Goal: Transaction & Acquisition: Purchase product/service

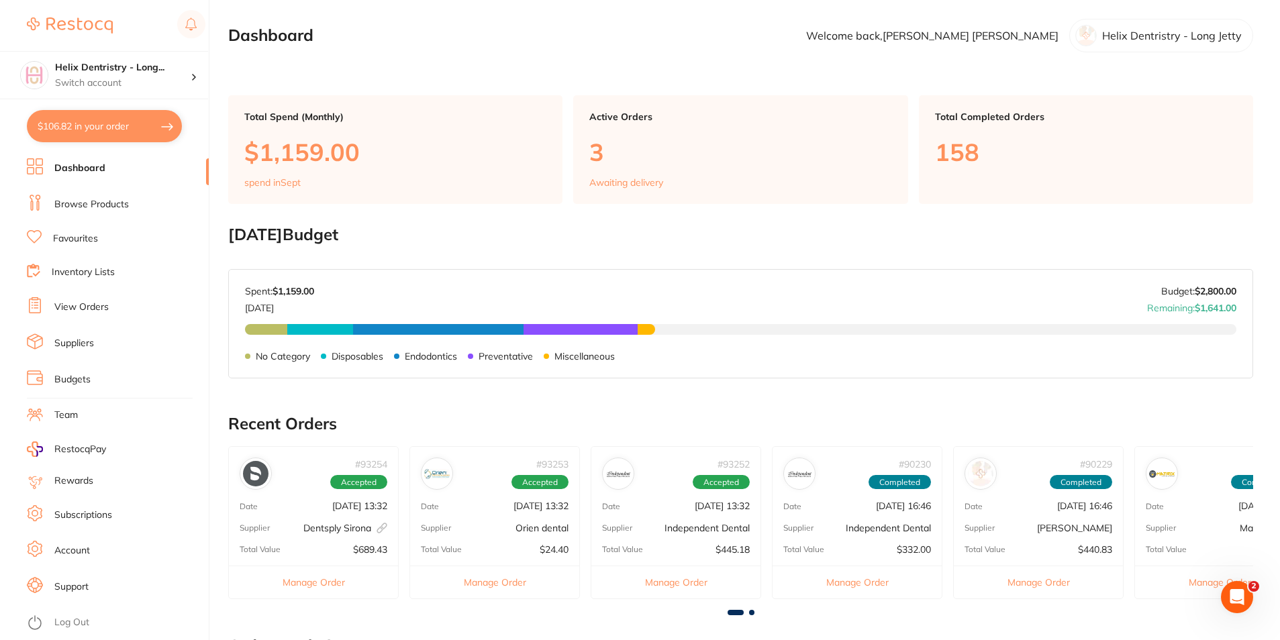
click at [143, 131] on button "$106.82 in your order" at bounding box center [104, 126] width 155 height 32
checkbox input "true"
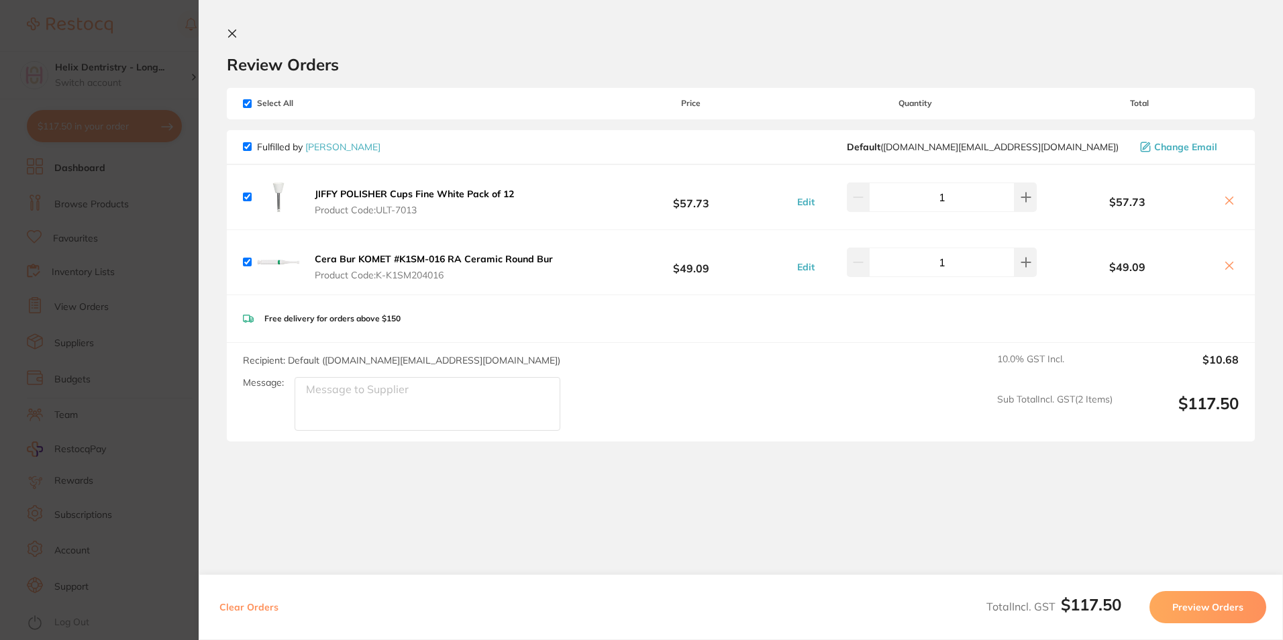
click at [232, 36] on icon at bounding box center [232, 33] width 11 height 11
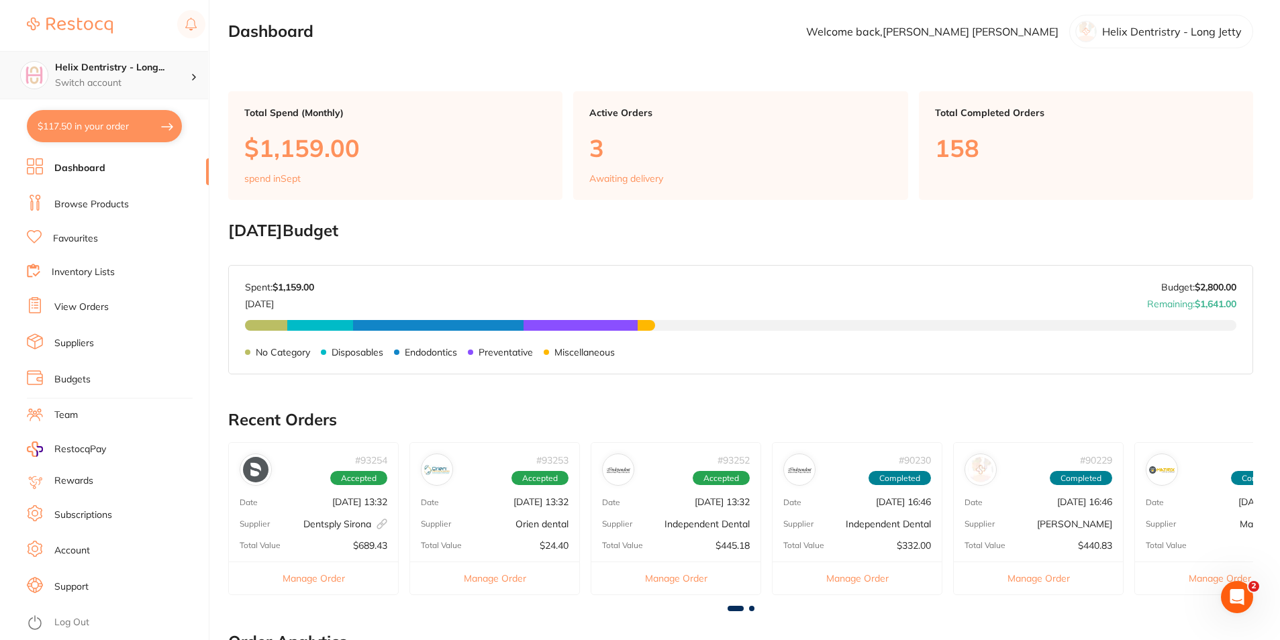
click at [107, 95] on div "Helix Dentristry - Long... Switch account" at bounding box center [104, 75] width 208 height 48
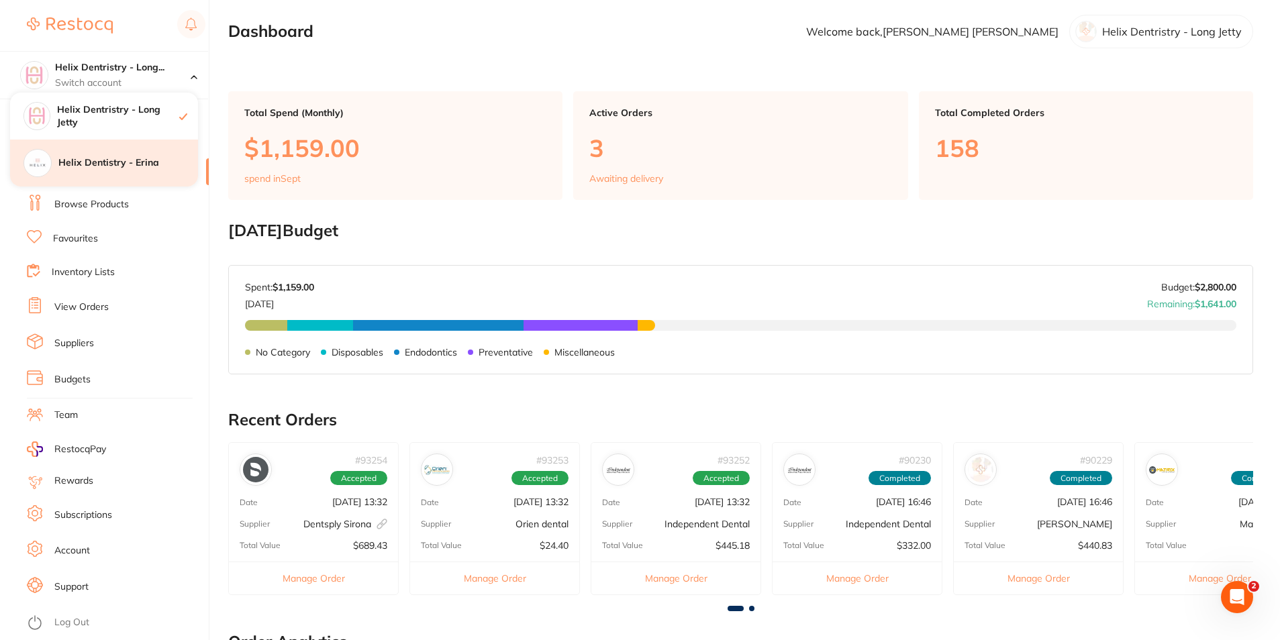
click at [126, 160] on h4 "Helix Dentistry - Erina" at bounding box center [128, 162] width 140 height 13
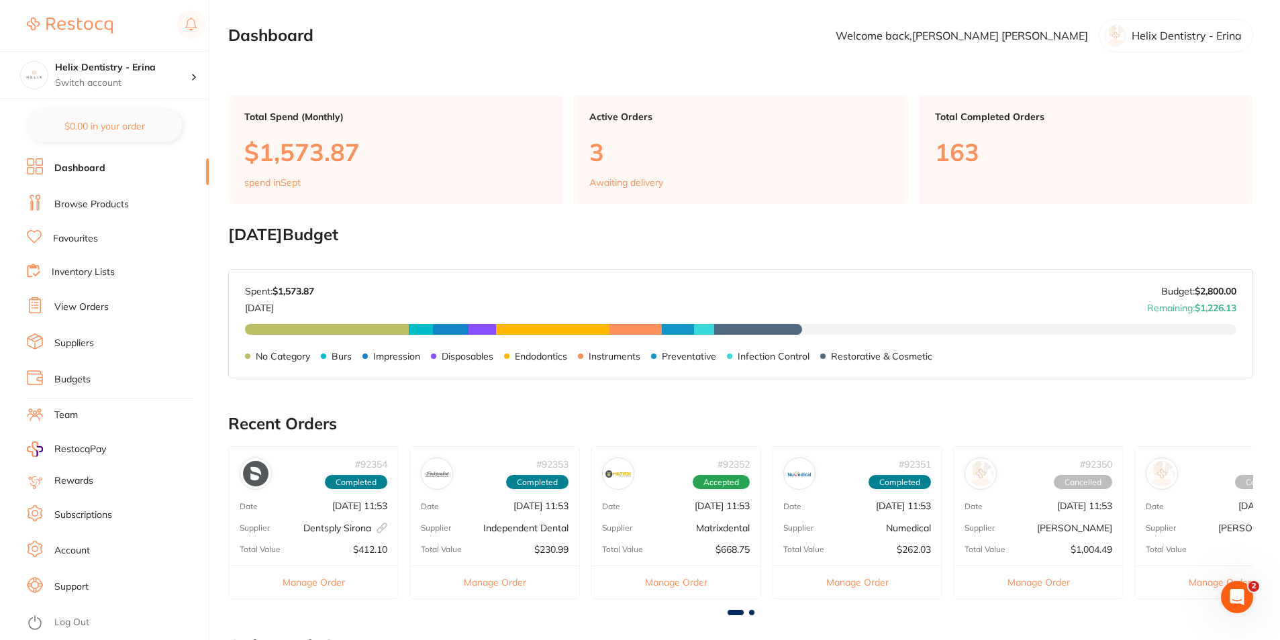
click at [126, 196] on li "Browse Products" at bounding box center [118, 205] width 182 height 20
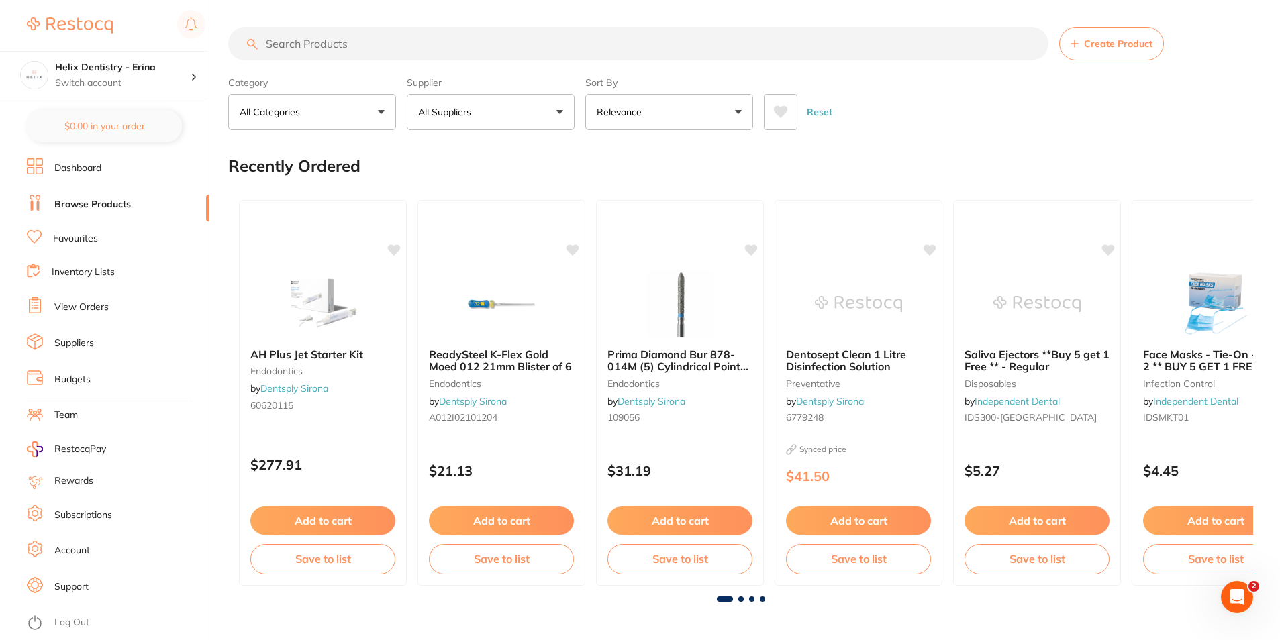
click at [340, 44] on input "search" at bounding box center [638, 44] width 820 height 34
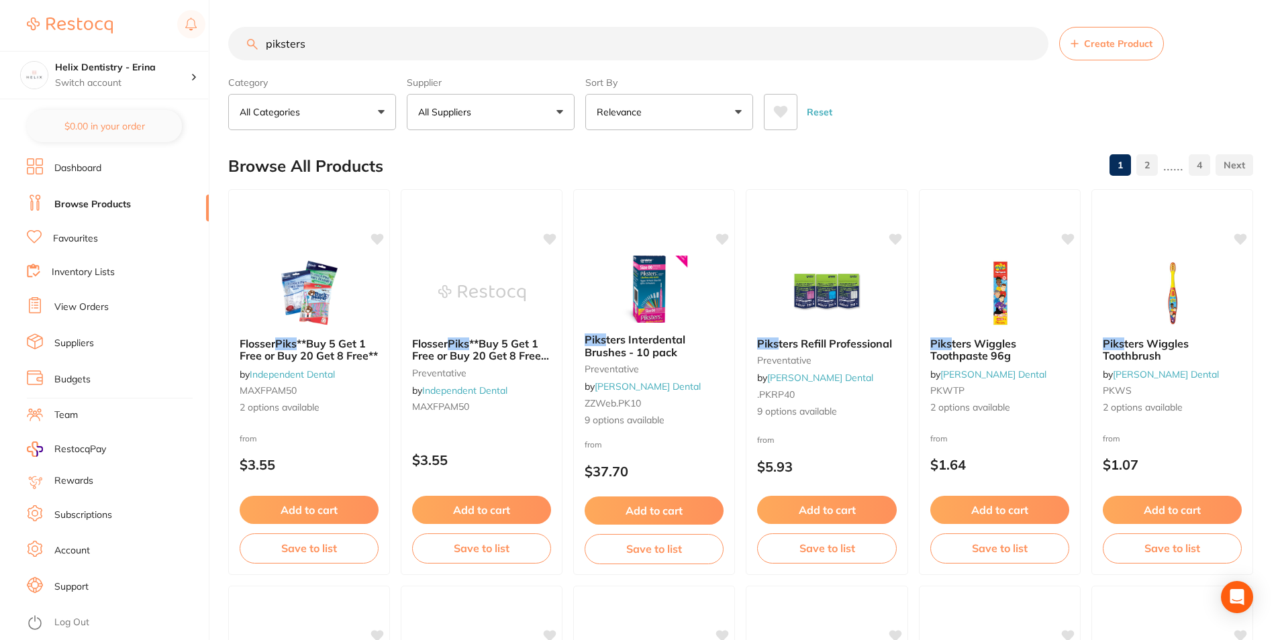
type input "piksters"
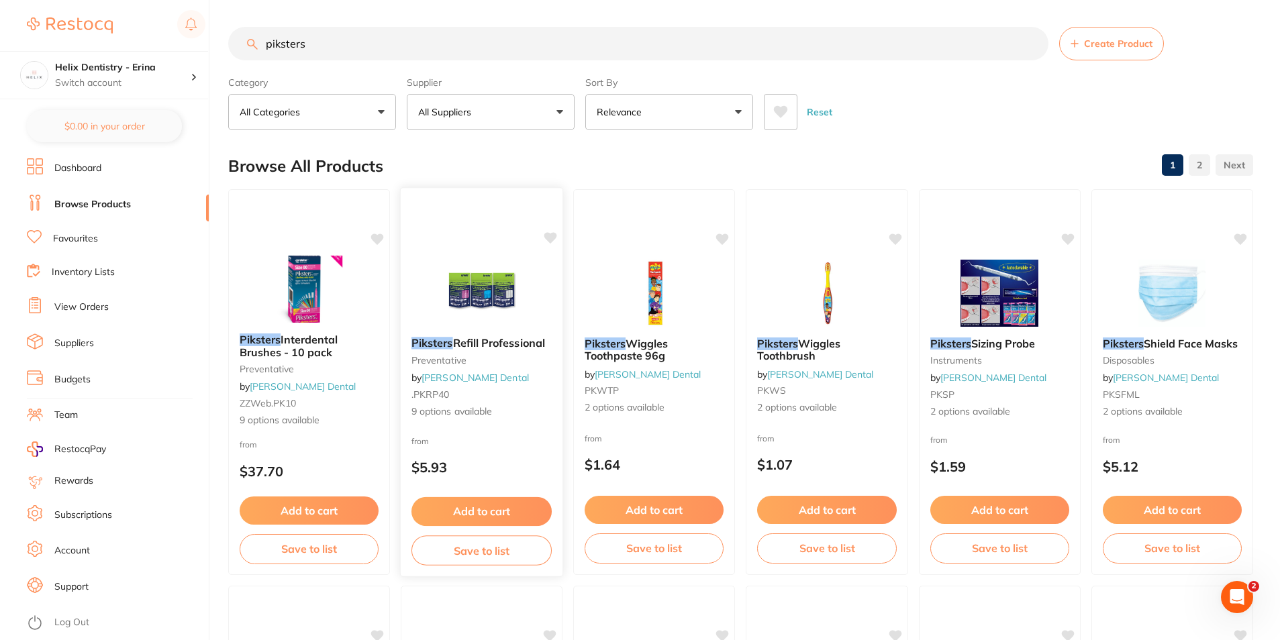
click at [509, 516] on button "Add to cart" at bounding box center [481, 511] width 140 height 29
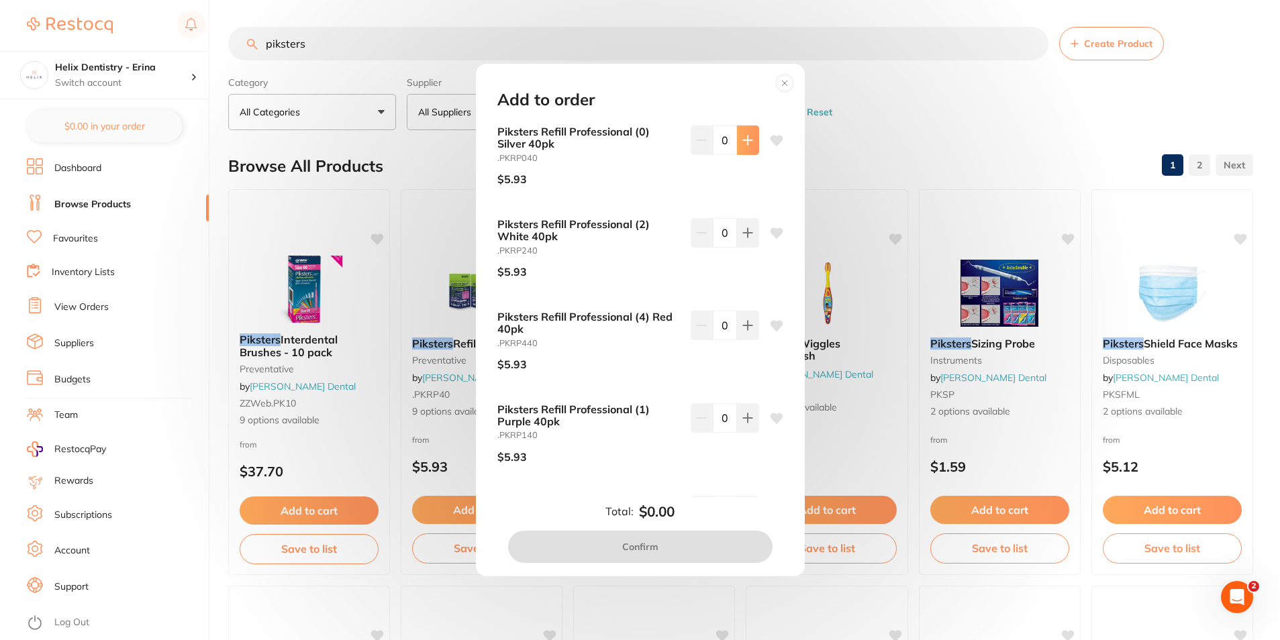
click at [748, 155] on button at bounding box center [748, 141] width 22 height 30
type input "1"
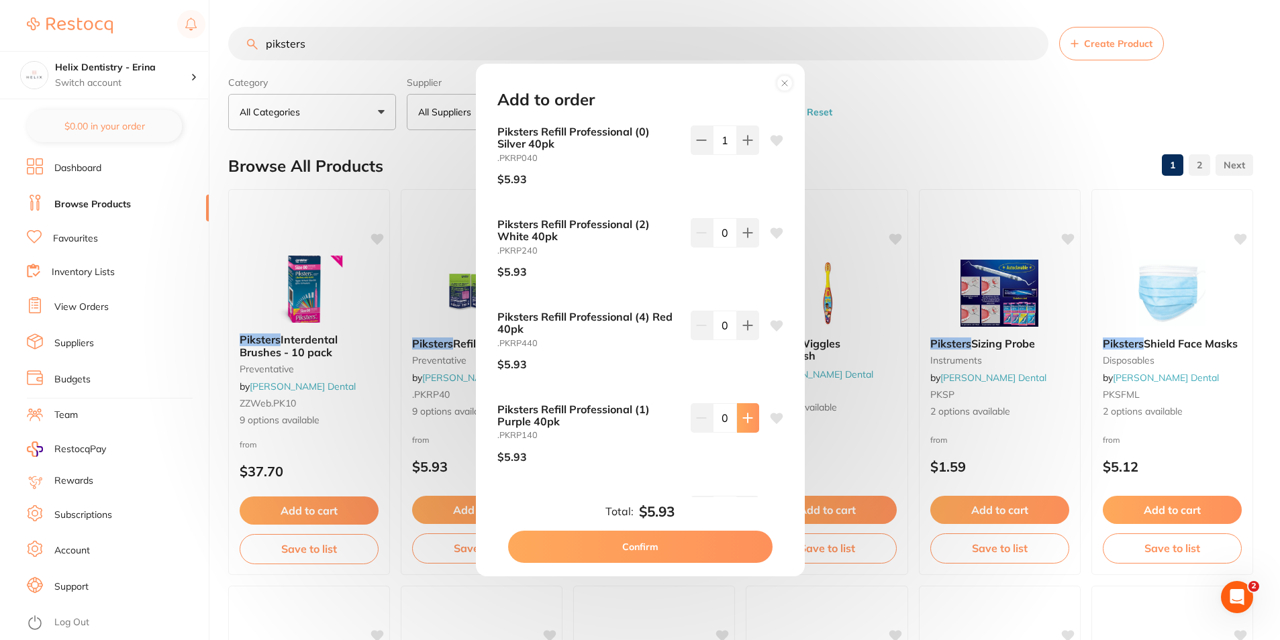
click at [746, 407] on button at bounding box center [748, 418] width 22 height 30
type input "1"
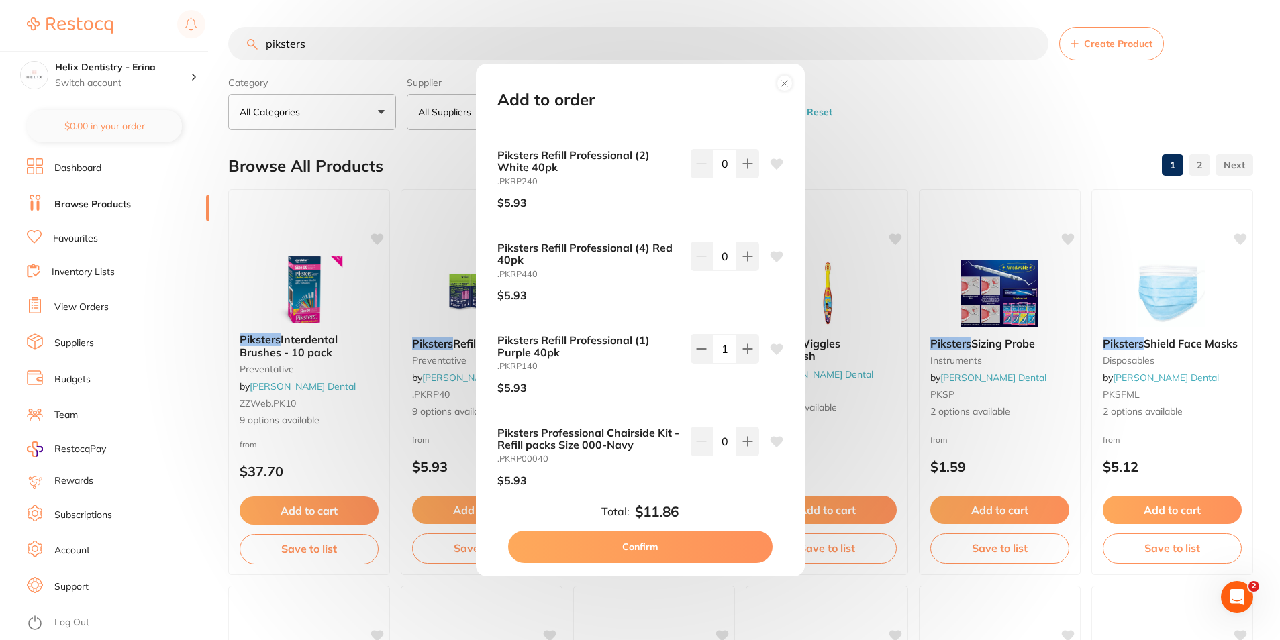
scroll to position [134, 0]
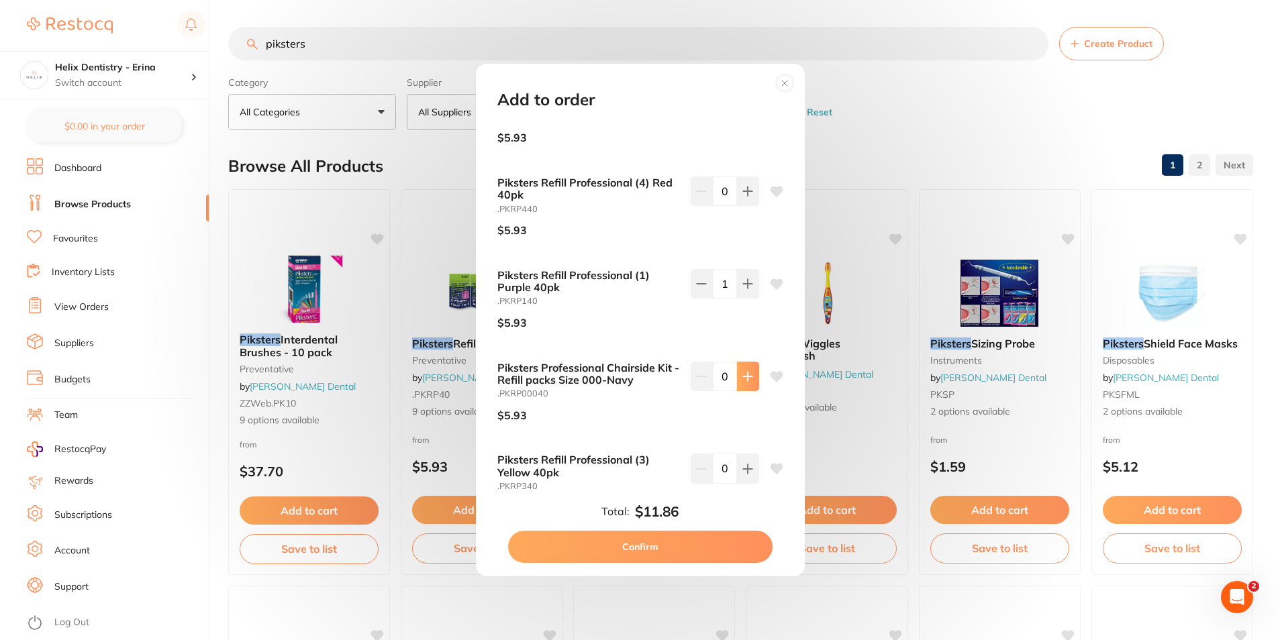
click at [744, 376] on icon at bounding box center [747, 376] width 9 height 9
type input "1"
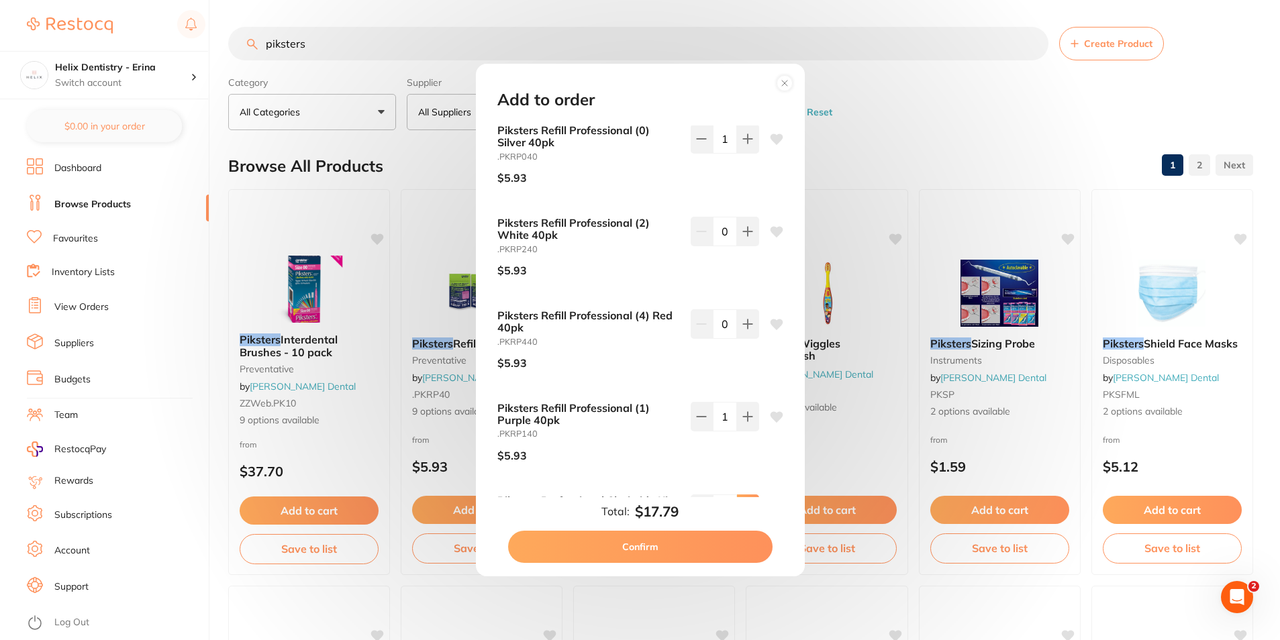
scroll to position [0, 0]
click at [744, 233] on icon at bounding box center [747, 232] width 9 height 9
type input "1"
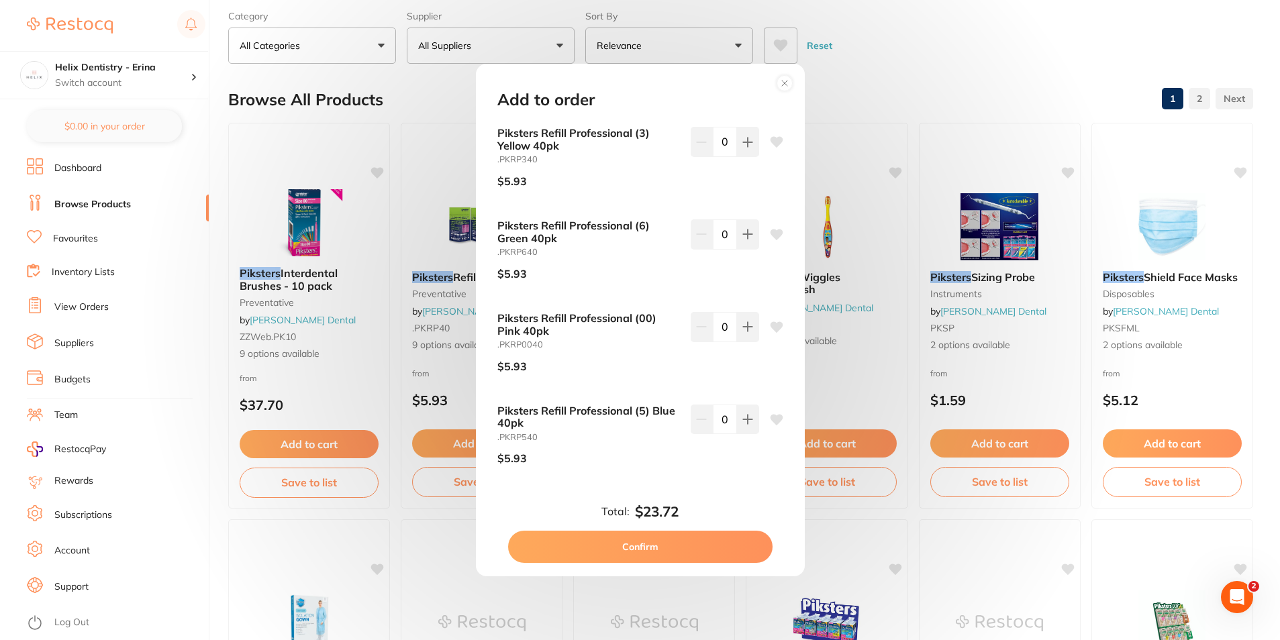
scroll to position [201, 0]
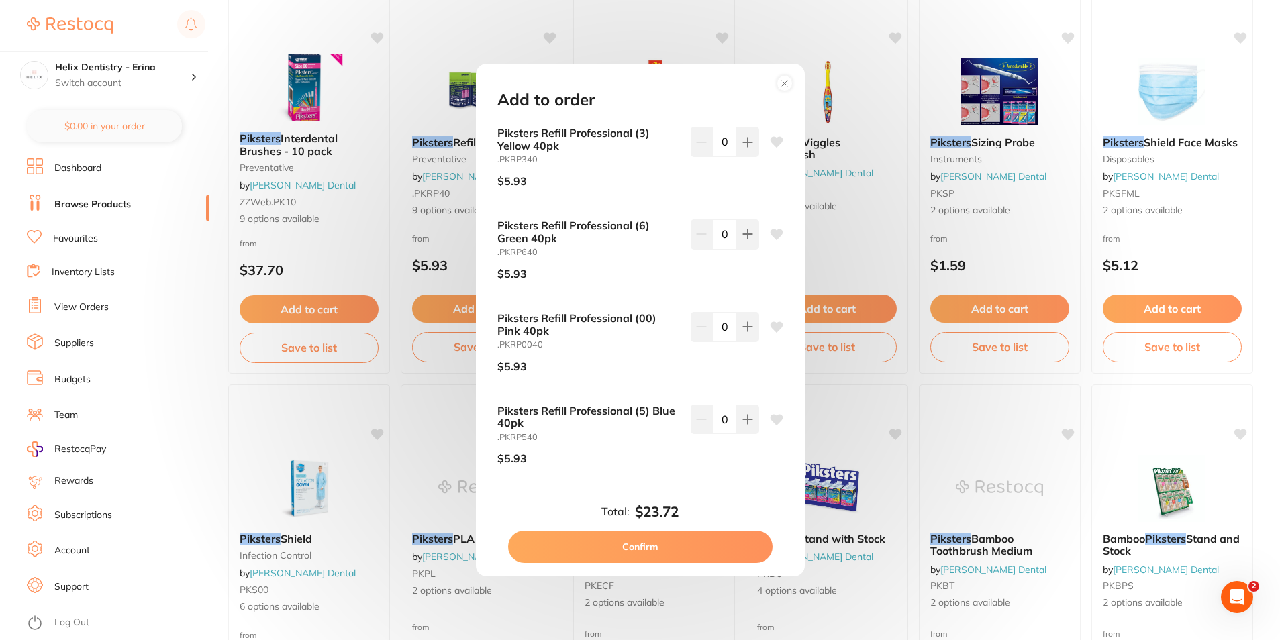
click at [644, 546] on button "Confirm" at bounding box center [640, 547] width 264 height 32
checkbox input "false"
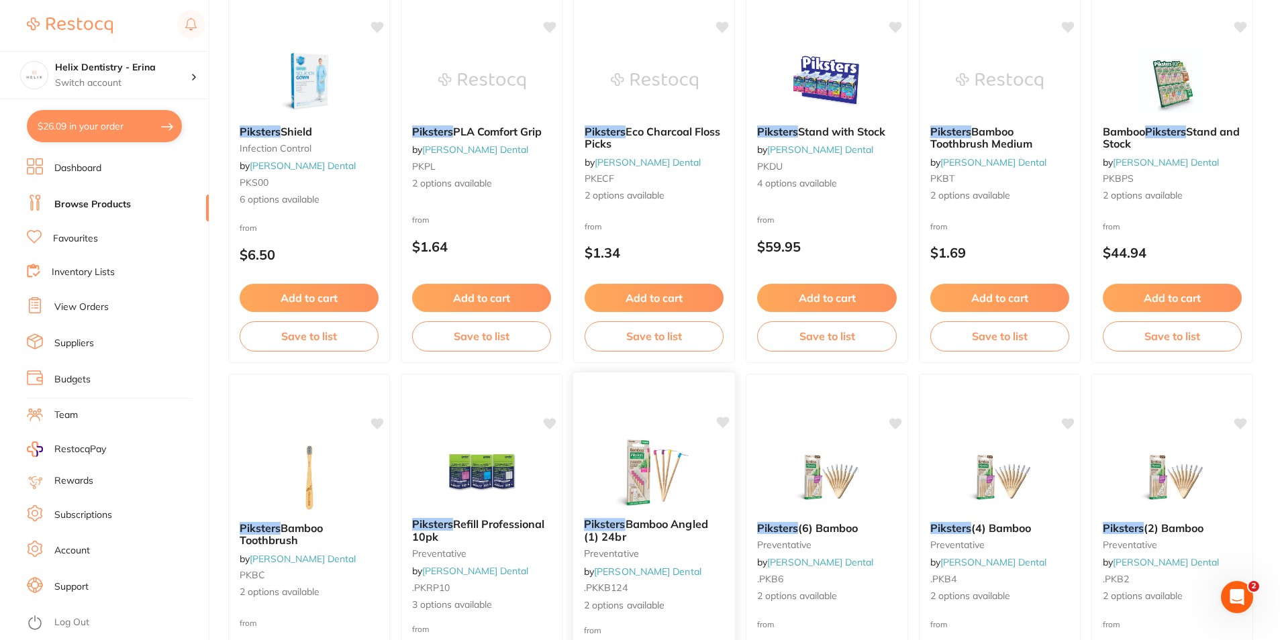
scroll to position [738, 0]
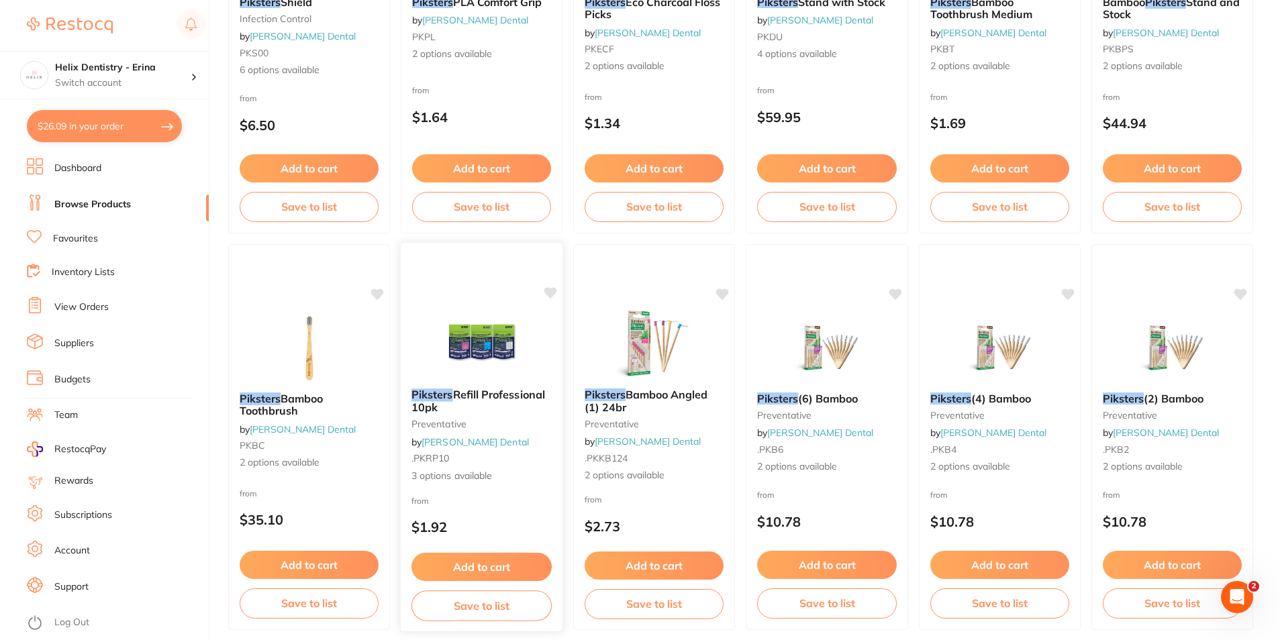
click at [466, 397] on span "Refill Professional 10pk" at bounding box center [478, 401] width 134 height 26
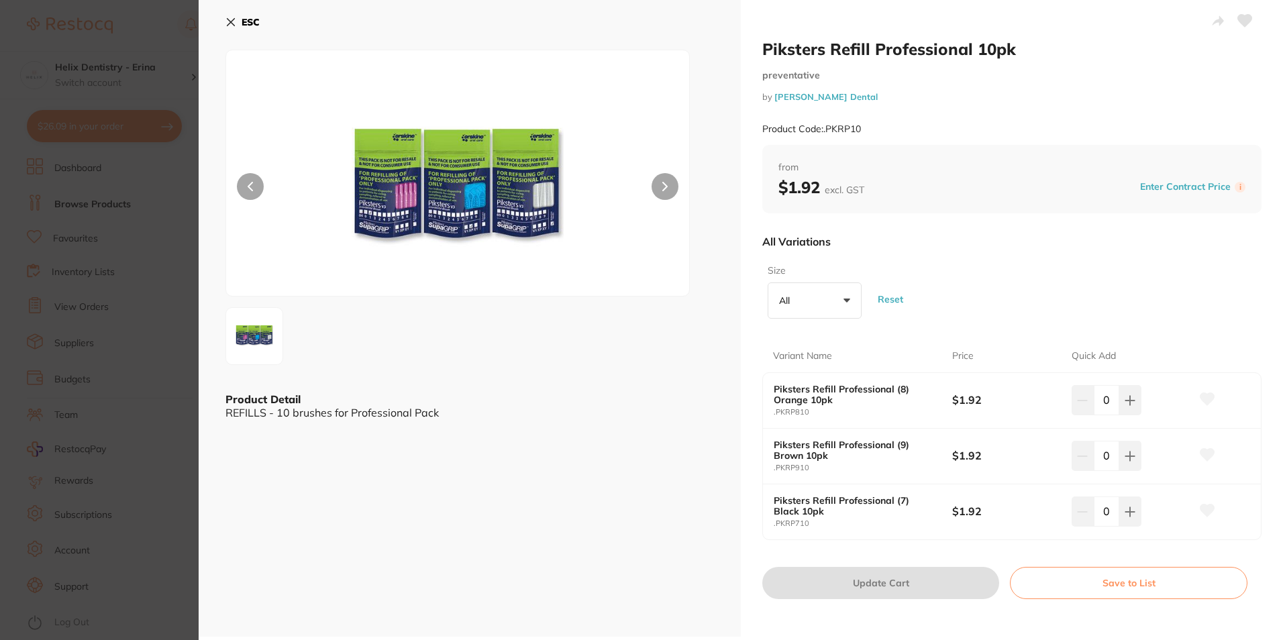
click at [243, 21] on b "ESC" at bounding box center [251, 22] width 18 height 12
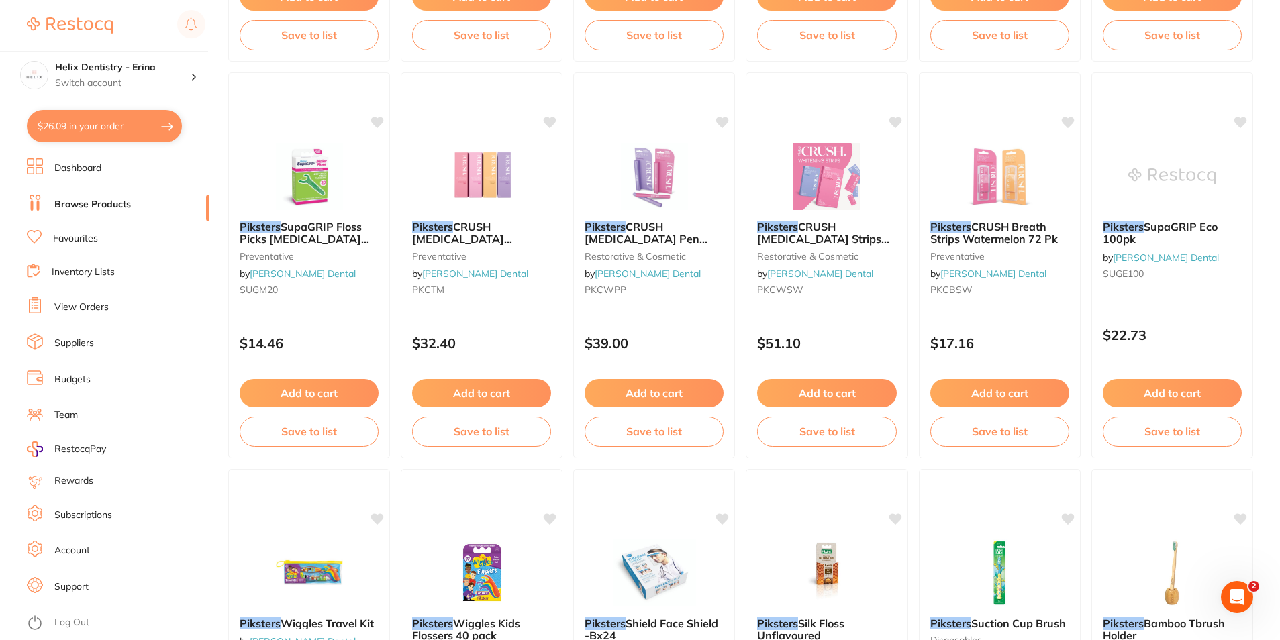
scroll to position [3087, 0]
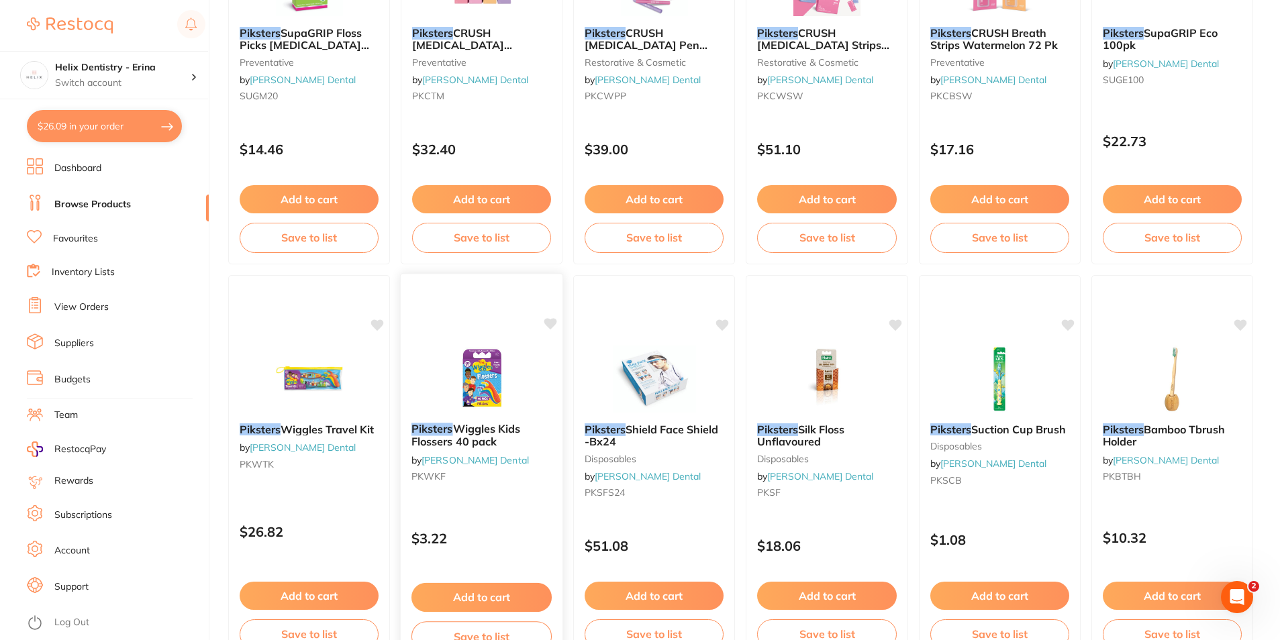
click at [468, 432] on span "Wiggles Kids Flossers 40 pack" at bounding box center [465, 435] width 109 height 26
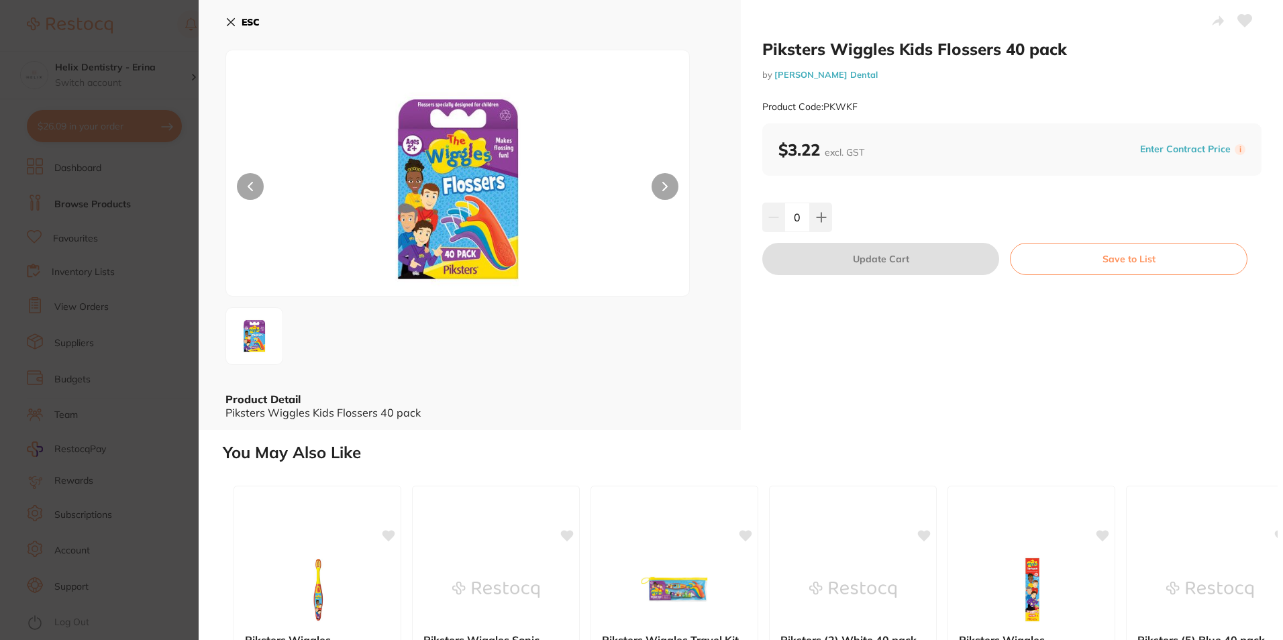
click at [660, 175] on button at bounding box center [665, 186] width 27 height 27
click at [242, 22] on b "ESC" at bounding box center [251, 22] width 18 height 12
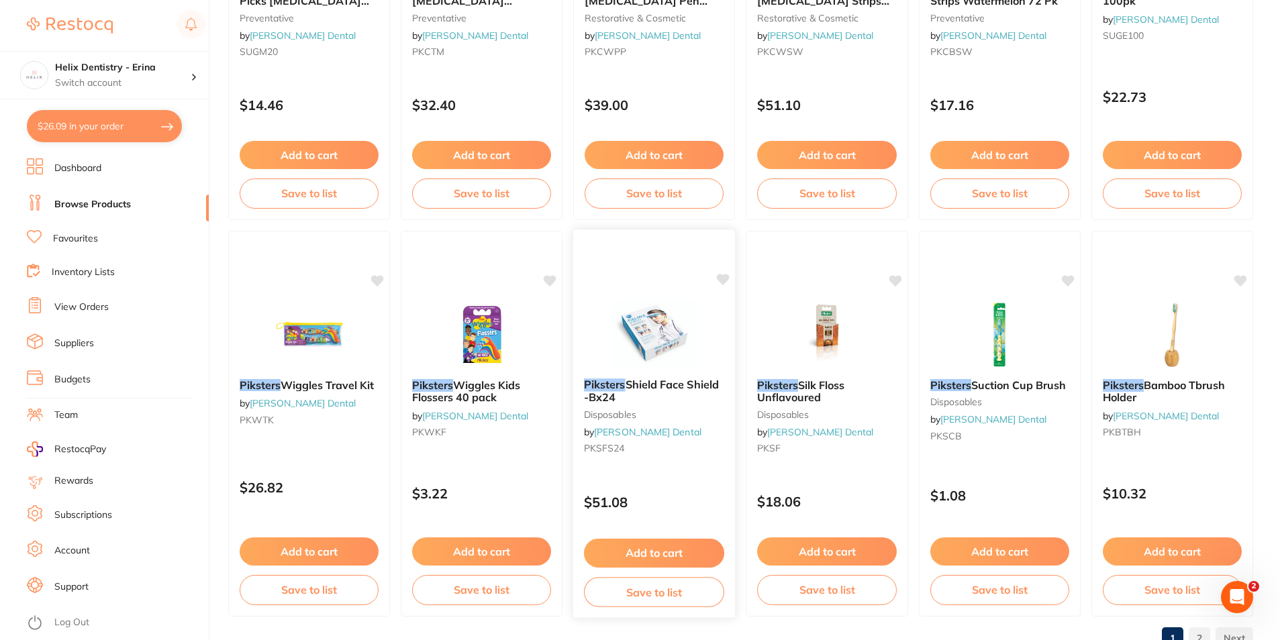
scroll to position [3178, 0]
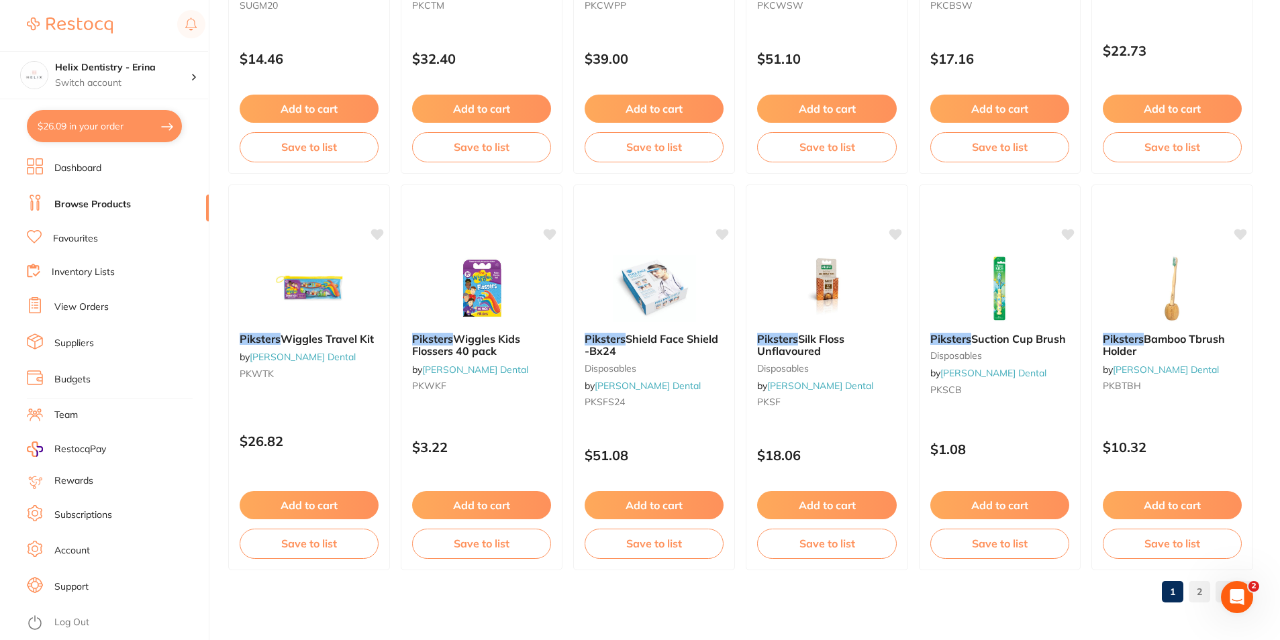
click at [1209, 587] on link "2" at bounding box center [1199, 592] width 21 height 27
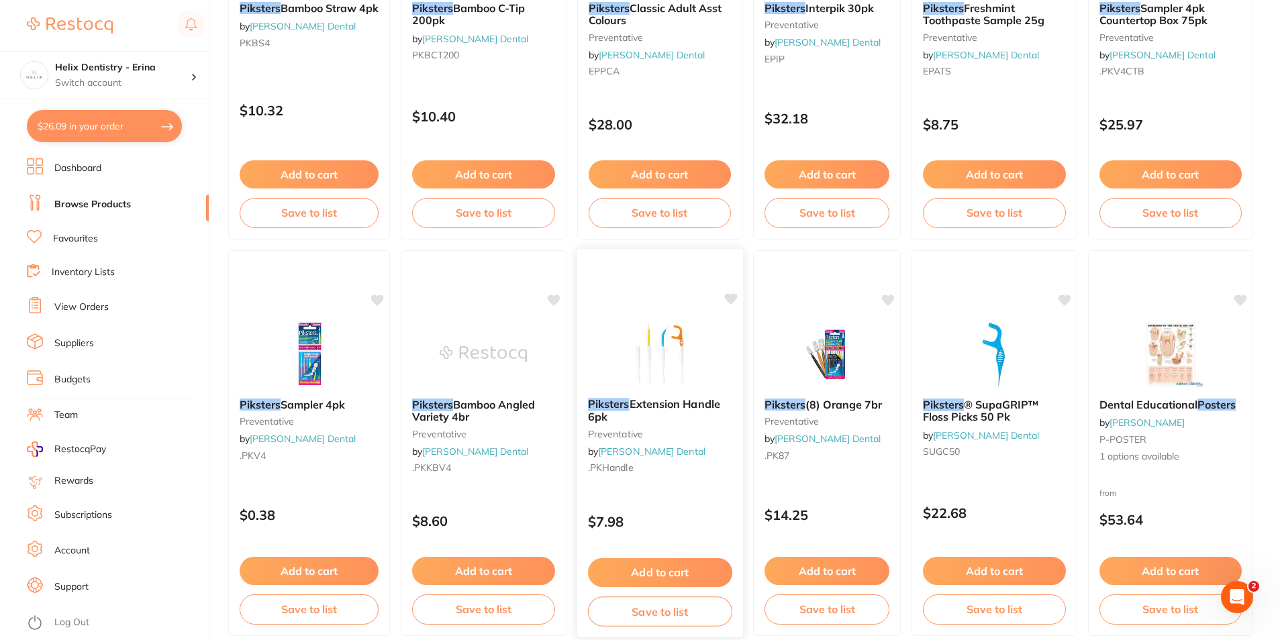
scroll to position [401, 0]
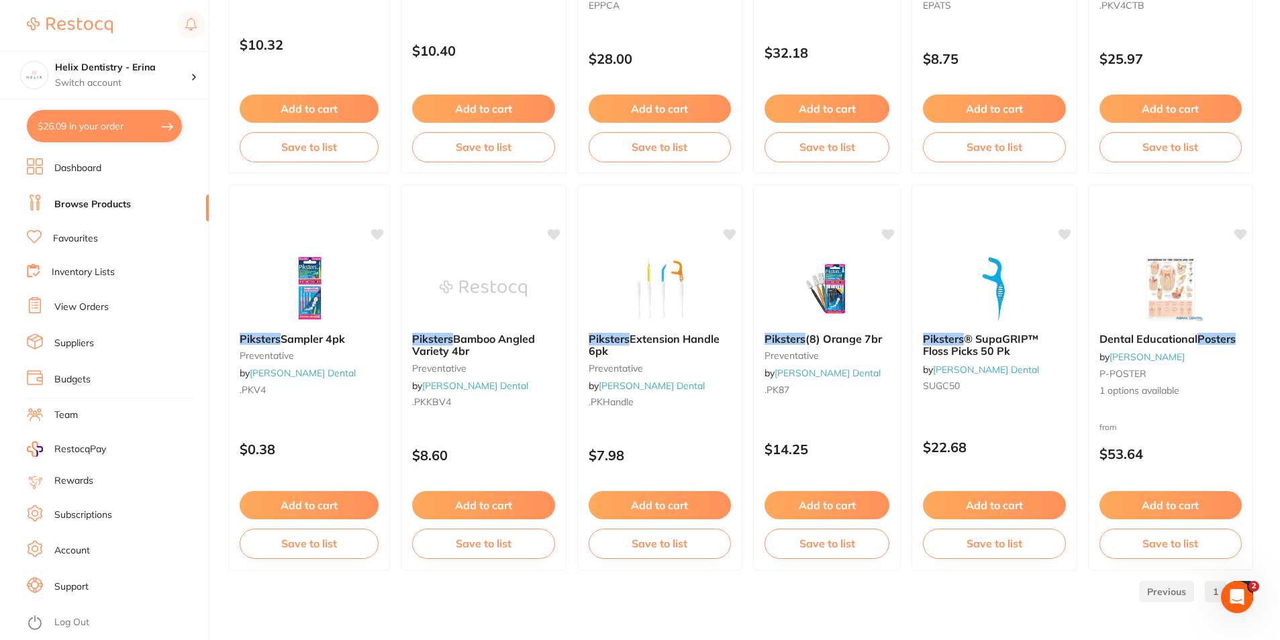
click at [1210, 592] on link "1" at bounding box center [1215, 592] width 21 height 27
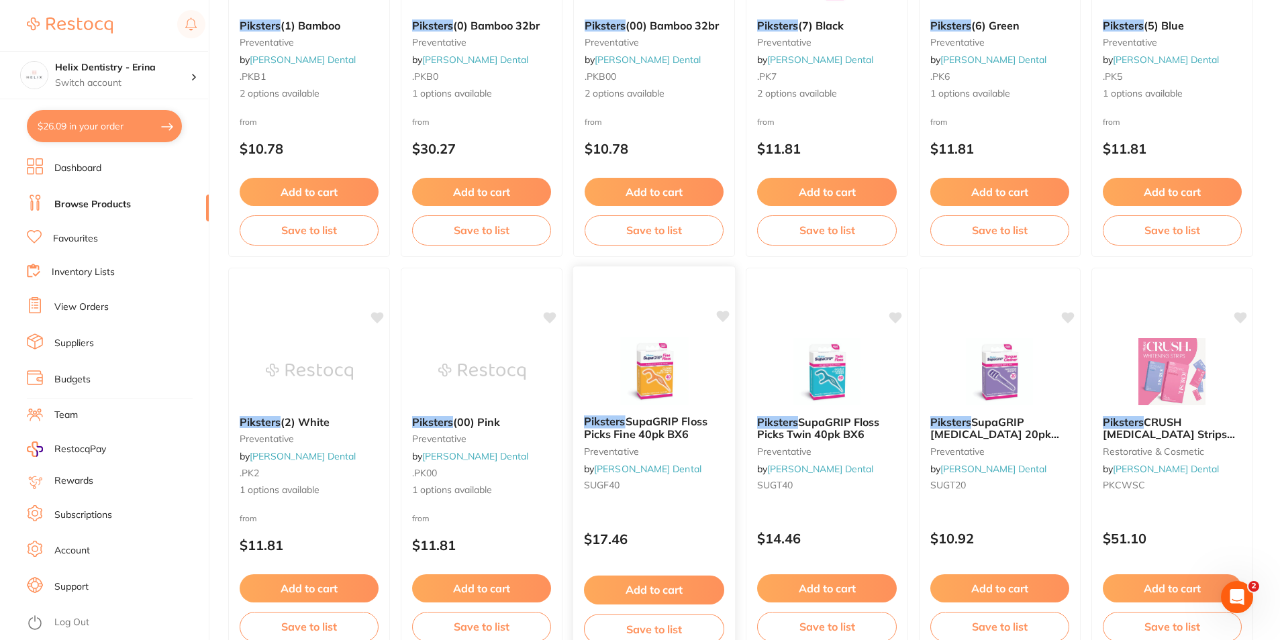
scroll to position [1678, 0]
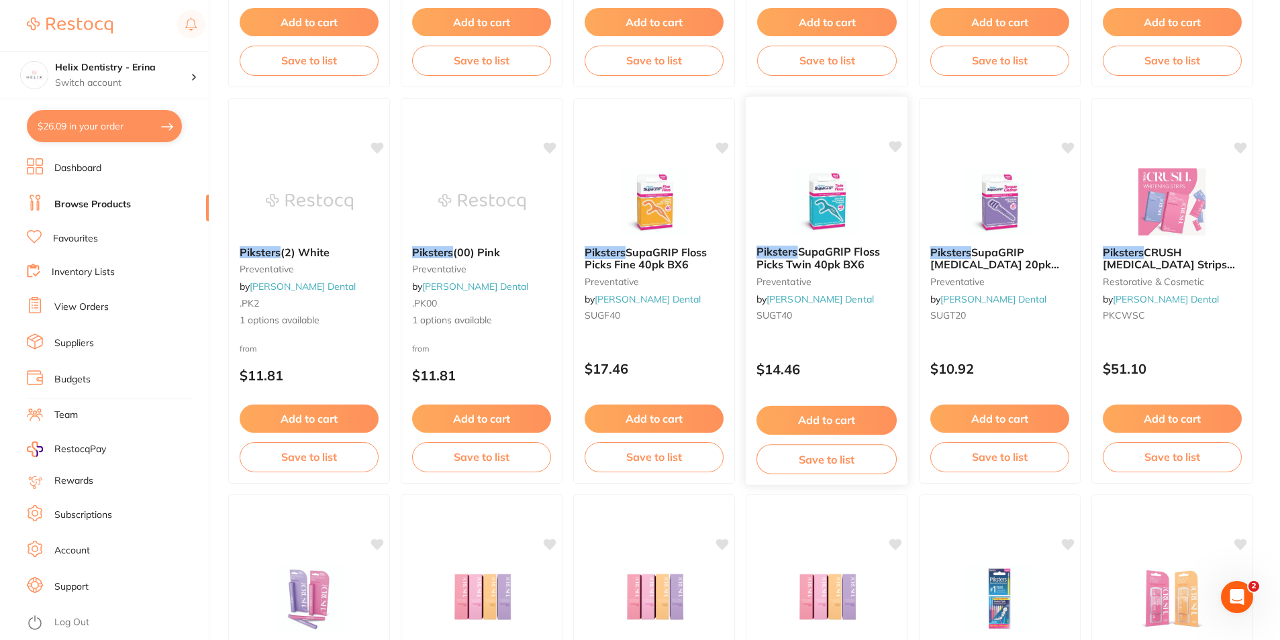
click at [864, 261] on span "SupaGRIP Floss Picks Twin 40pk BX6" at bounding box center [817, 258] width 123 height 26
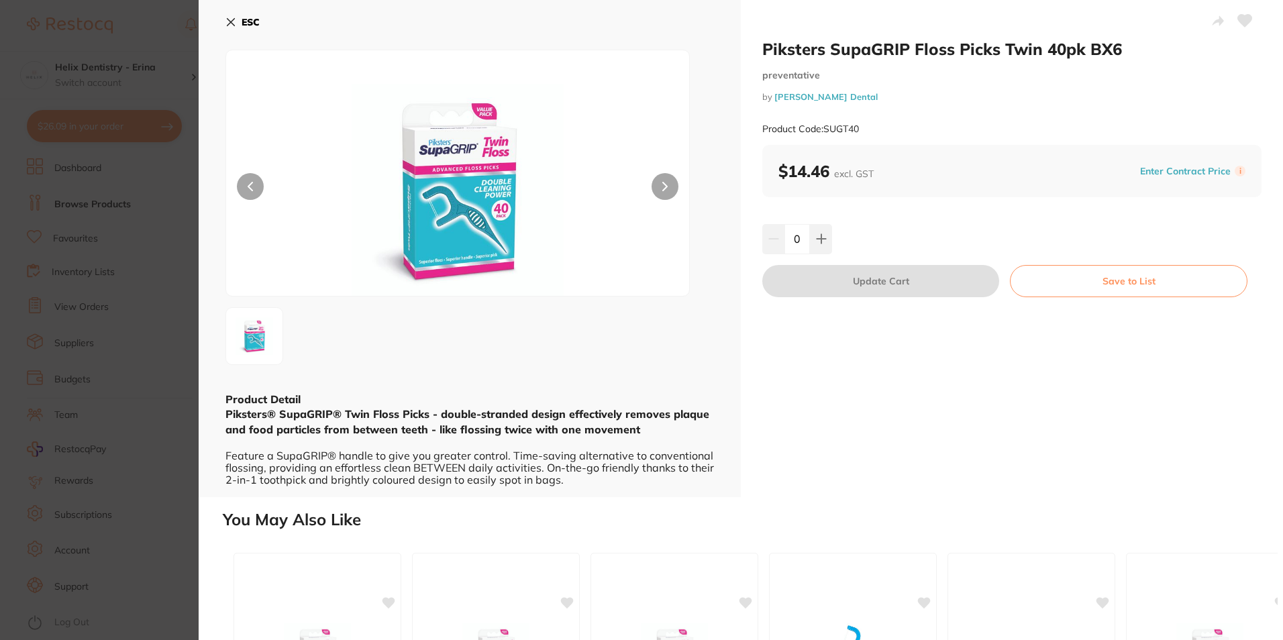
click at [663, 181] on button at bounding box center [665, 186] width 27 height 27
click at [234, 23] on icon at bounding box center [231, 22] width 11 height 11
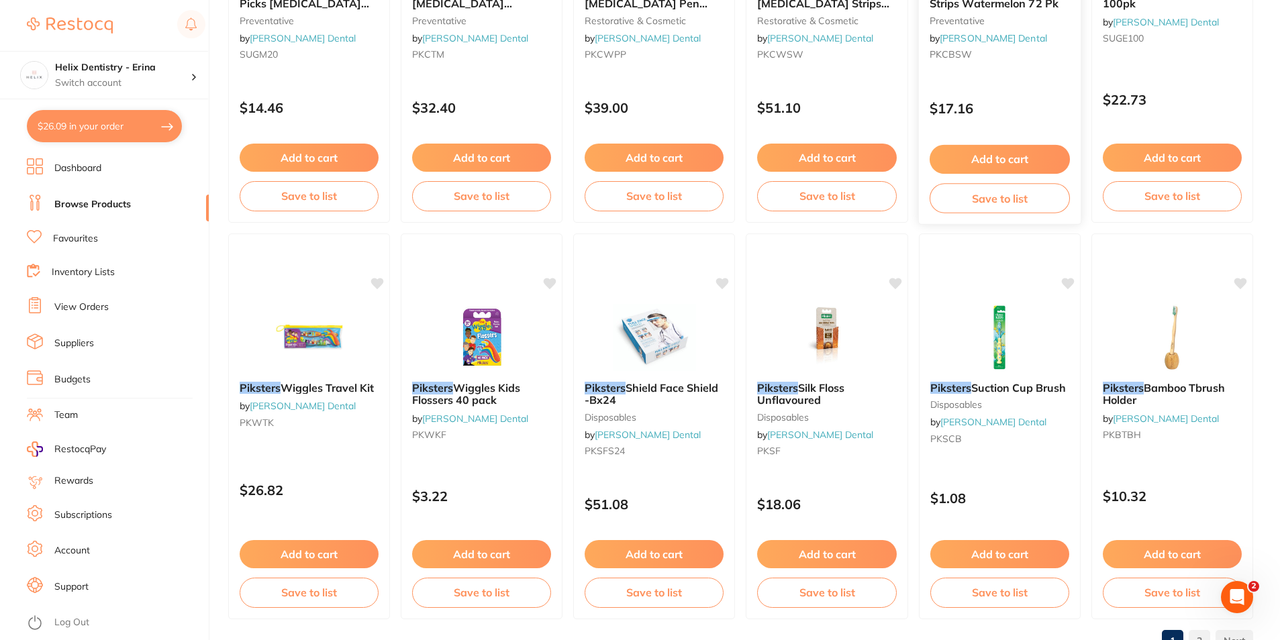
scroll to position [3178, 0]
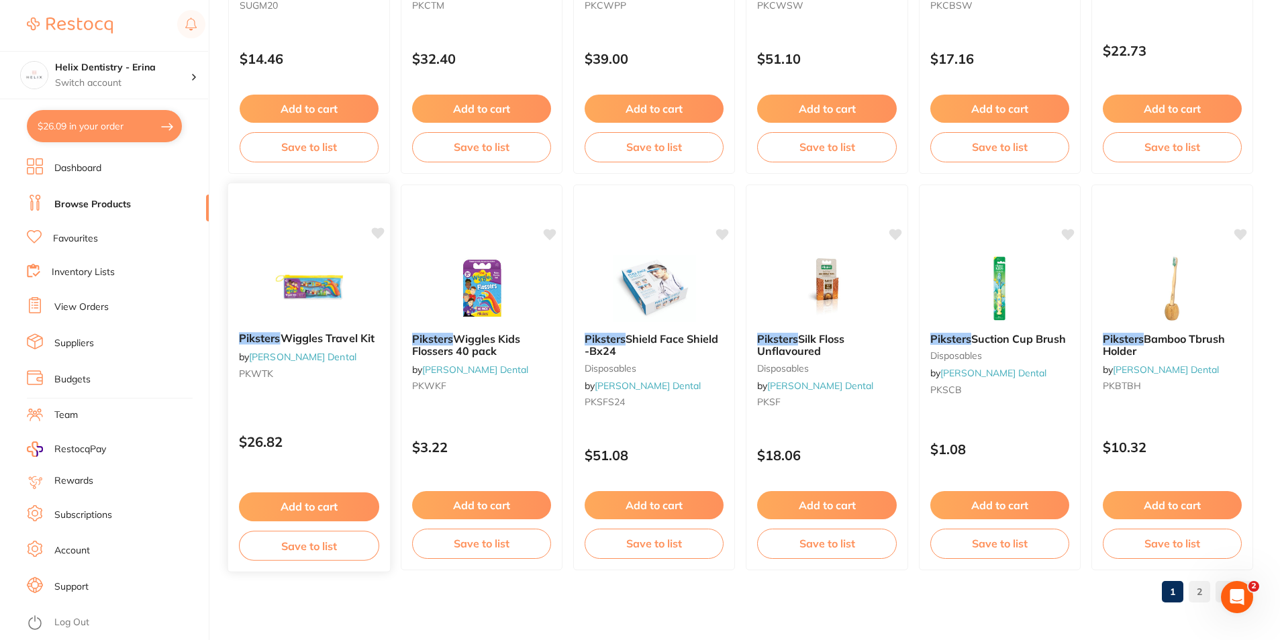
click at [328, 338] on span "Wiggles Travel Kit" at bounding box center [328, 338] width 94 height 13
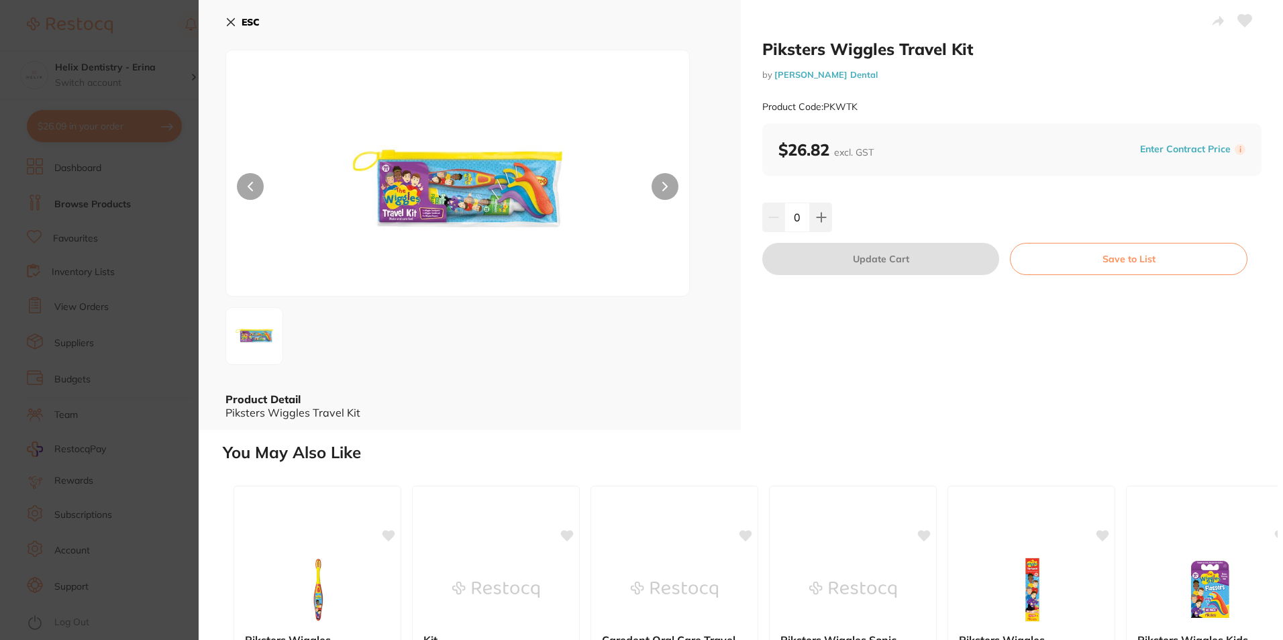
click at [660, 188] on button at bounding box center [665, 186] width 27 height 27
click at [226, 22] on icon at bounding box center [231, 22] width 11 height 11
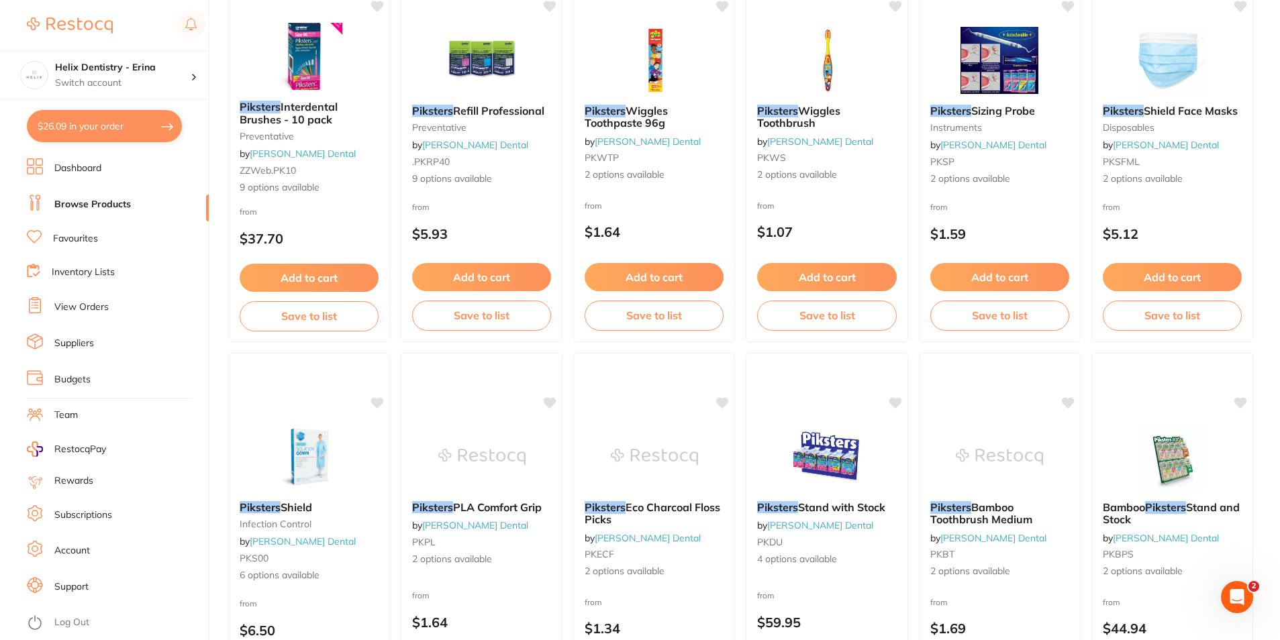
scroll to position [158, 0]
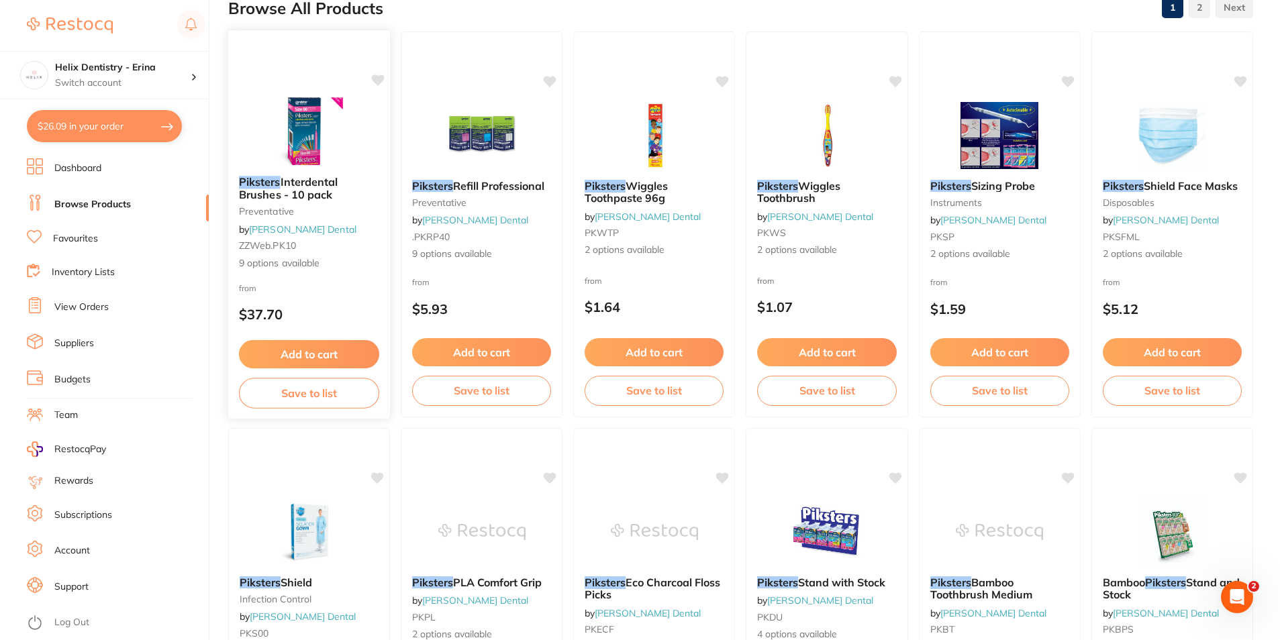
click at [300, 186] on span "Interdental Brushes - 10 pack" at bounding box center [288, 188] width 99 height 26
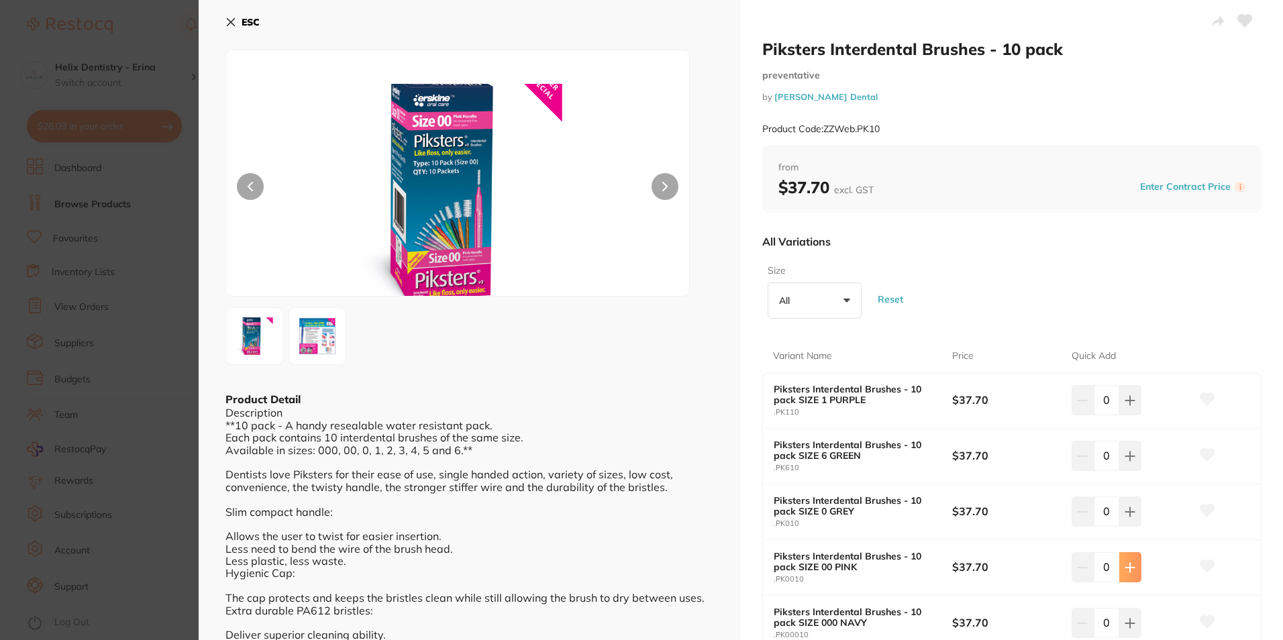
click at [1126, 564] on icon at bounding box center [1130, 567] width 11 height 11
type input "1"
click at [1126, 512] on icon at bounding box center [1130, 511] width 9 height 9
type input "1"
click at [1132, 400] on icon at bounding box center [1130, 400] width 9 height 9
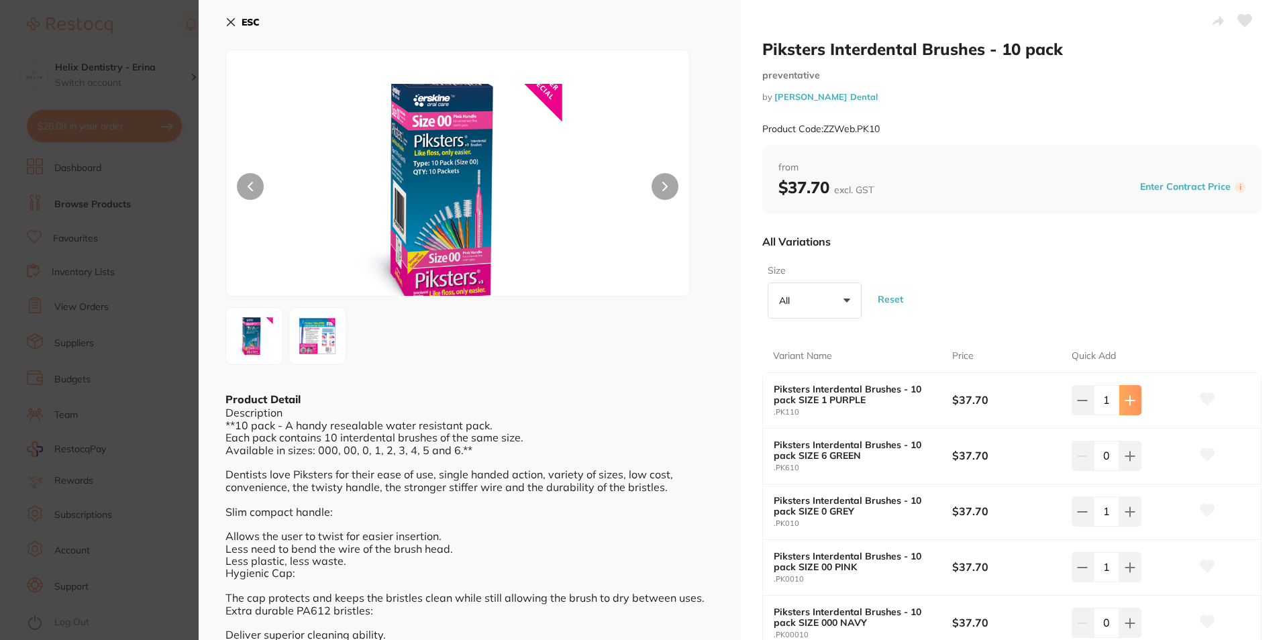
type input "1"
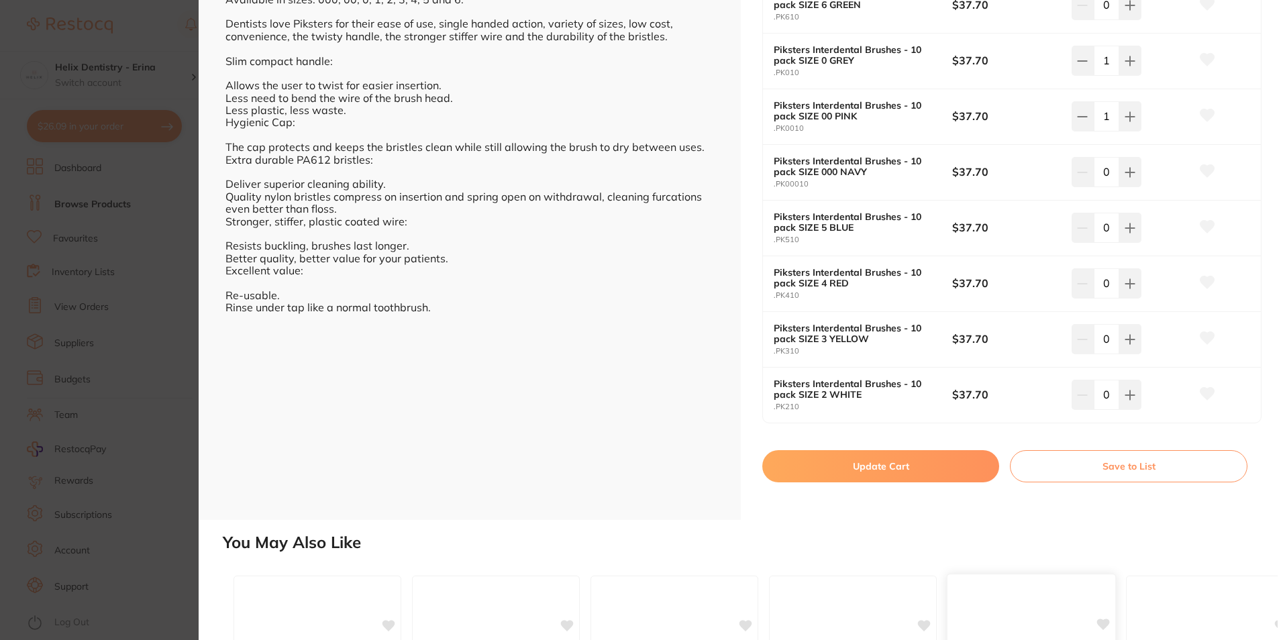
scroll to position [738, 0]
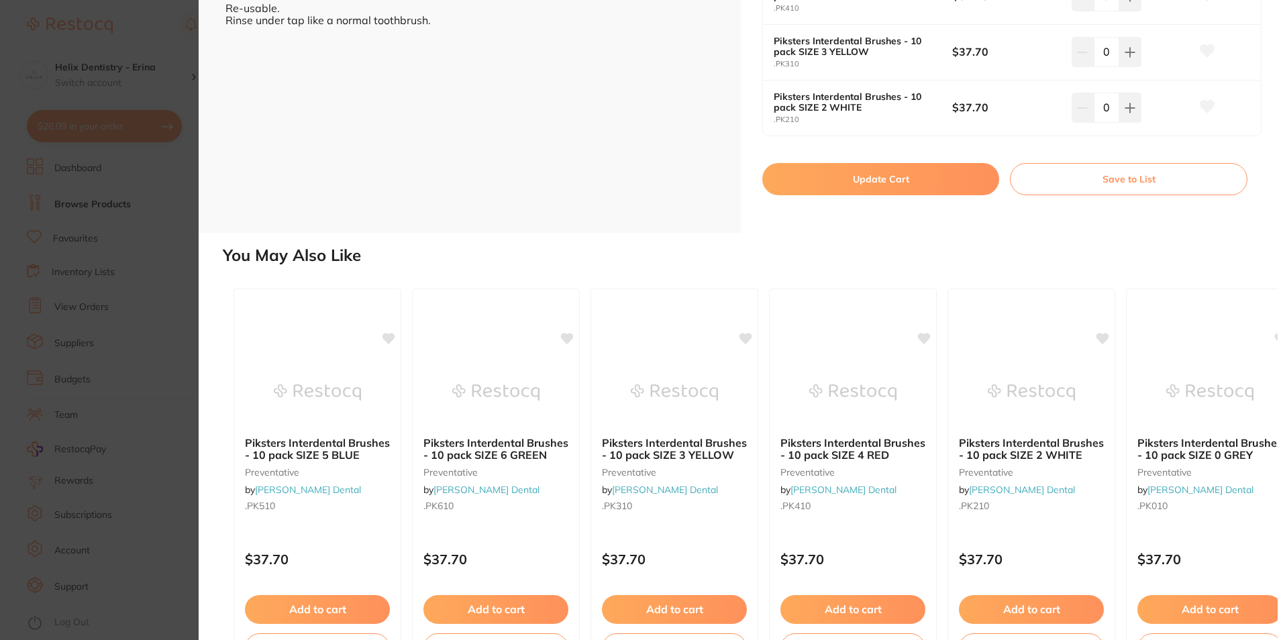
click at [842, 183] on button "Update Cart" at bounding box center [880, 179] width 237 height 32
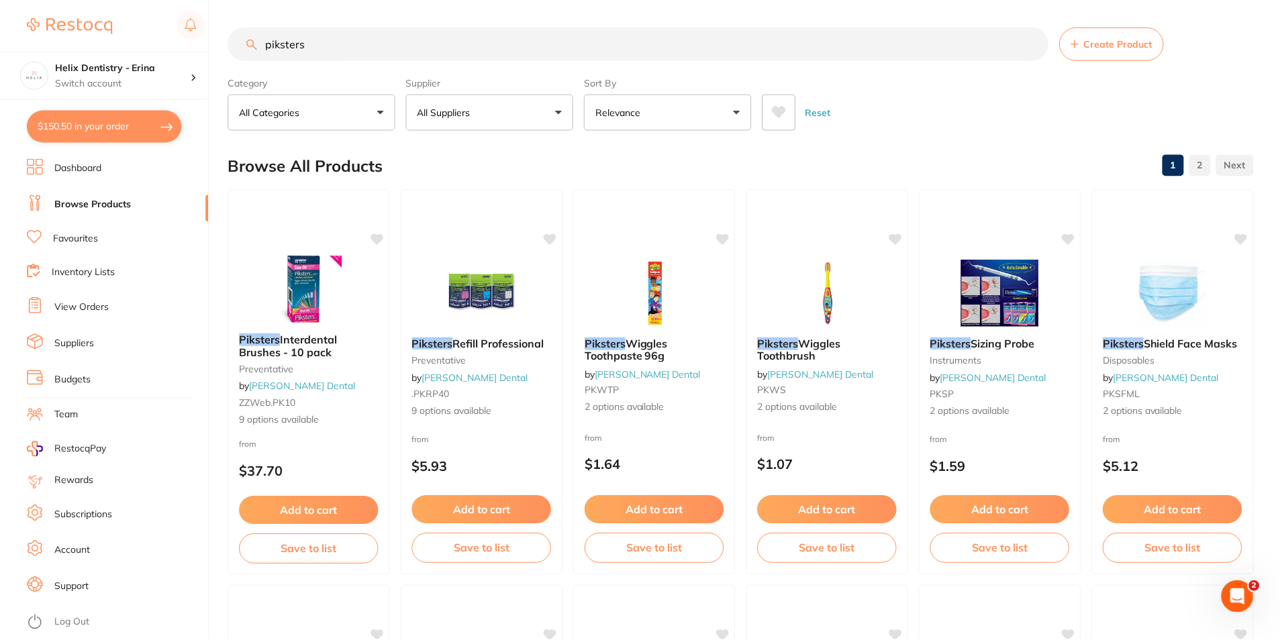
scroll to position [158, 0]
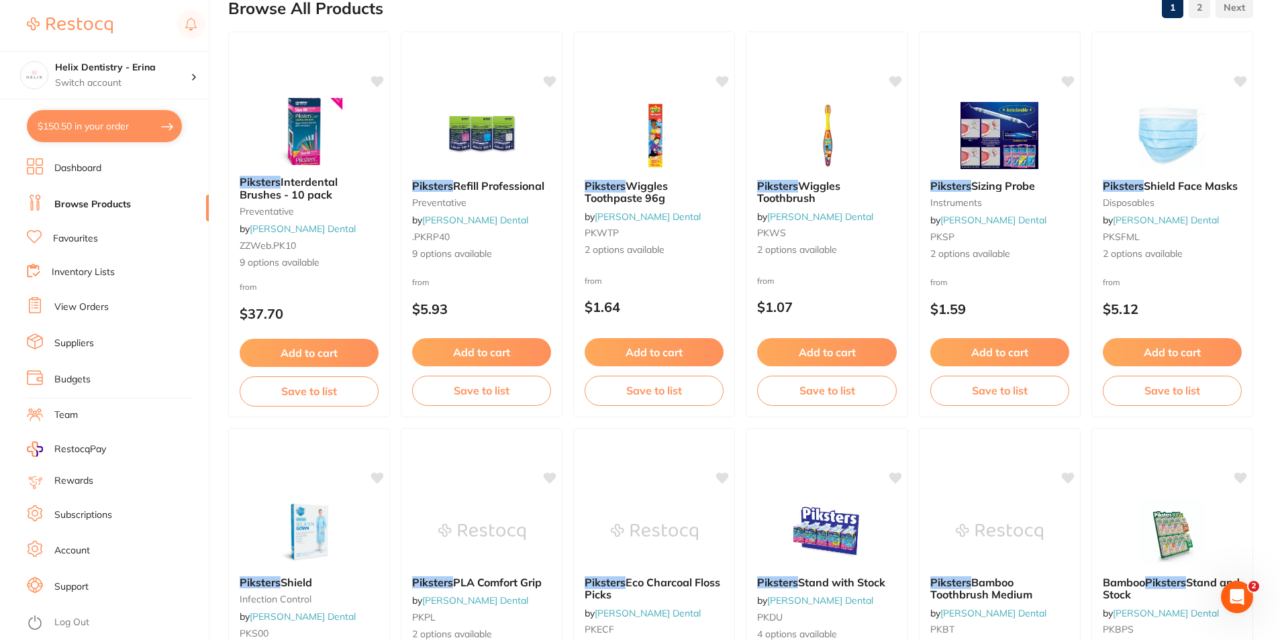
click at [121, 119] on button "$150.50 in your order" at bounding box center [104, 126] width 155 height 32
checkbox input "true"
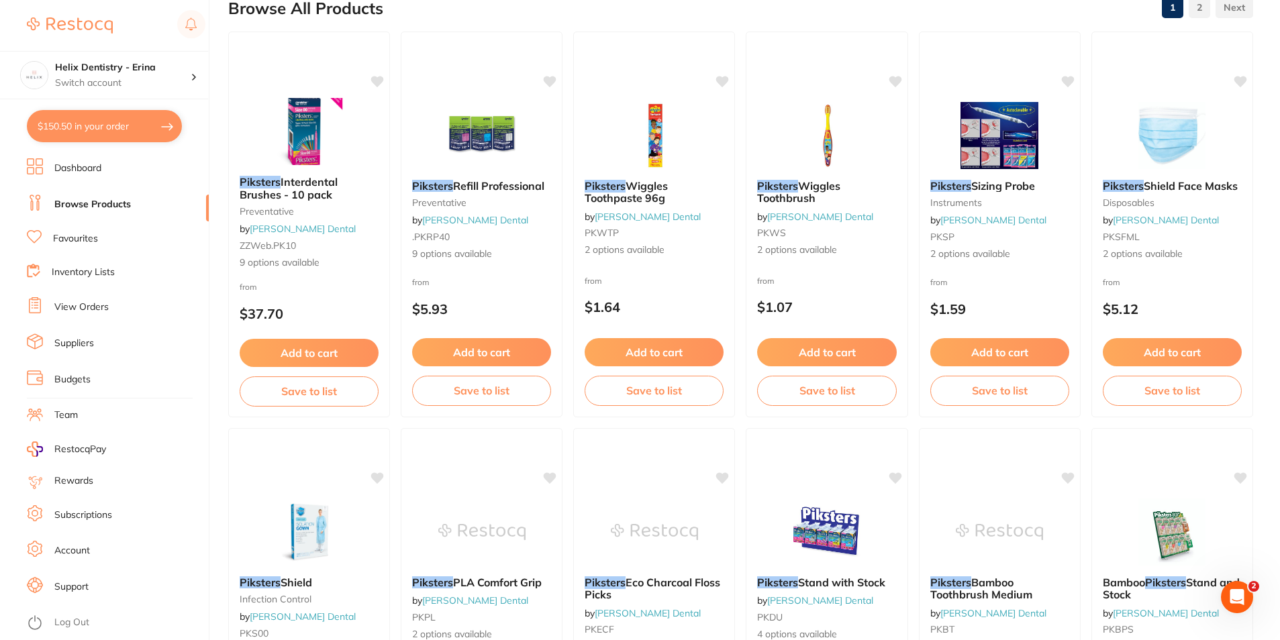
checkbox input "true"
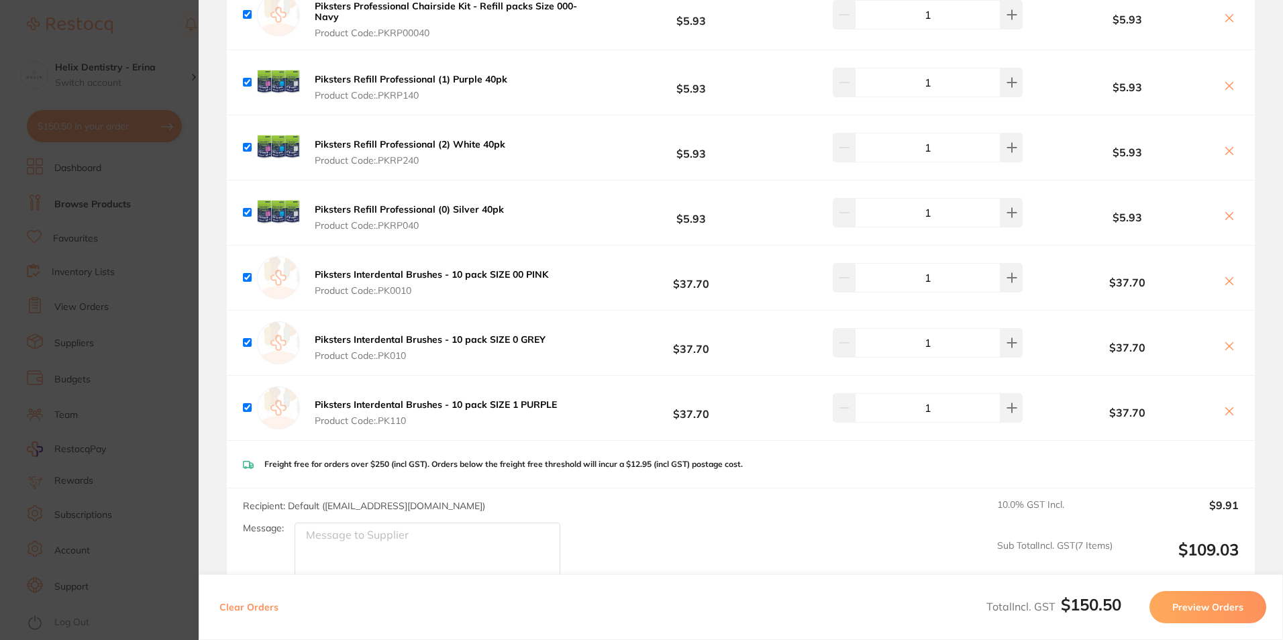
scroll to position [67, 0]
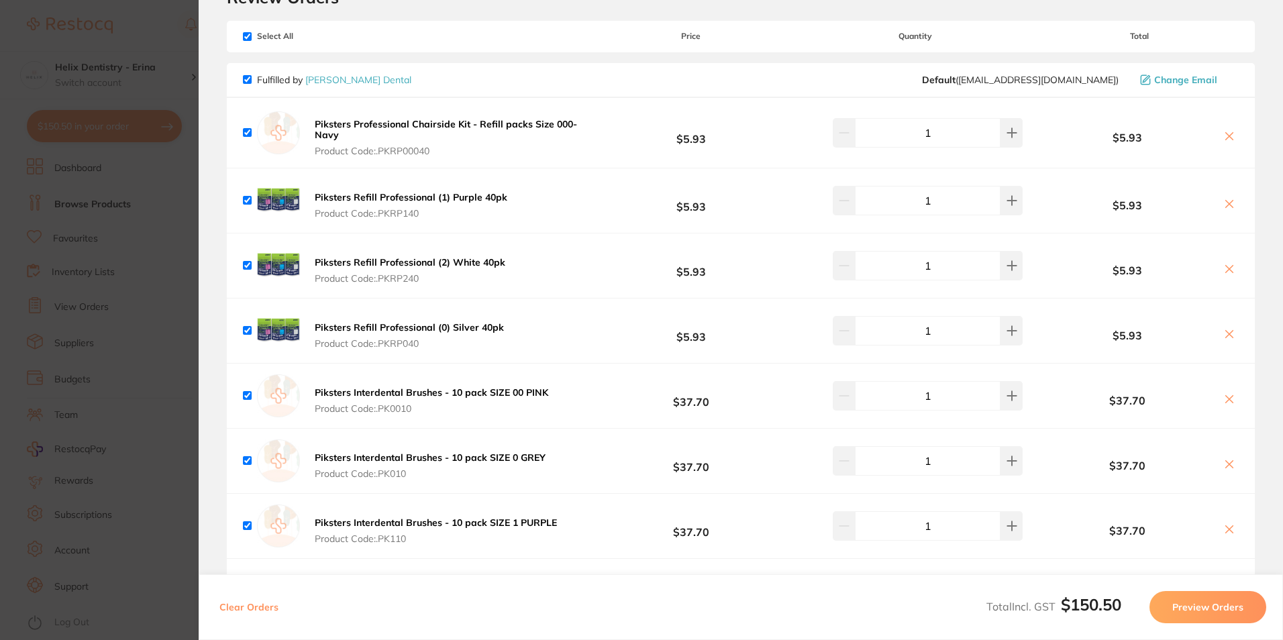
click at [1220, 615] on button "Preview Orders" at bounding box center [1208, 607] width 117 height 32
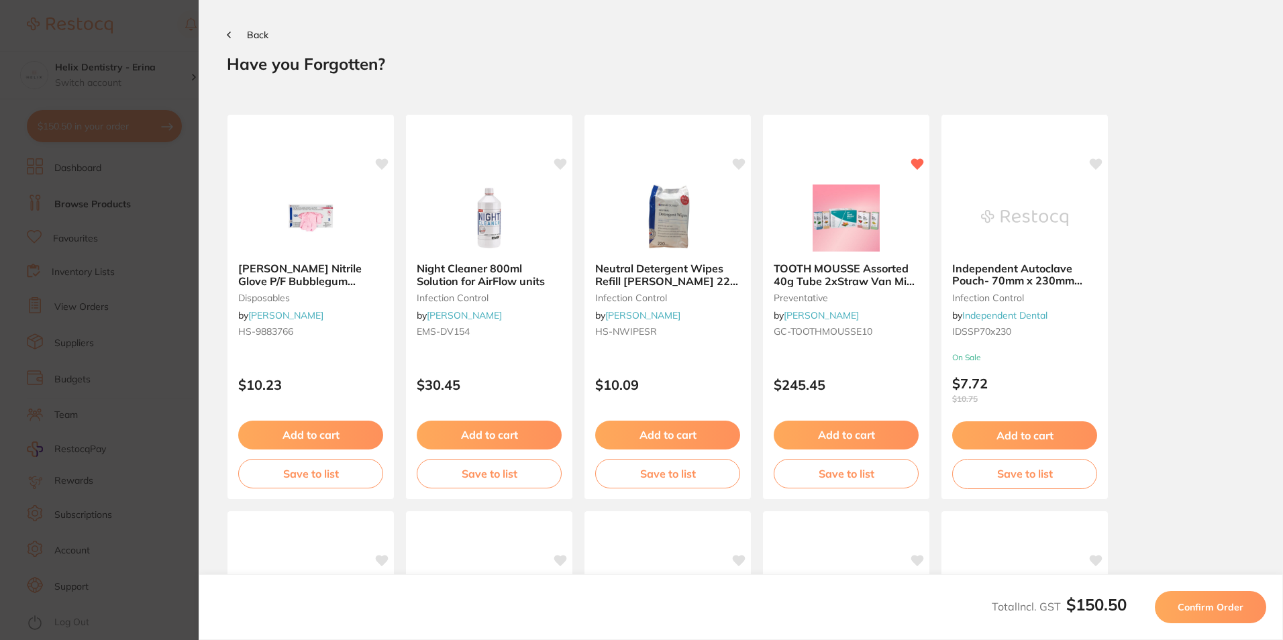
scroll to position [0, 0]
click at [1221, 602] on span "Confirm Order" at bounding box center [1211, 607] width 66 height 12
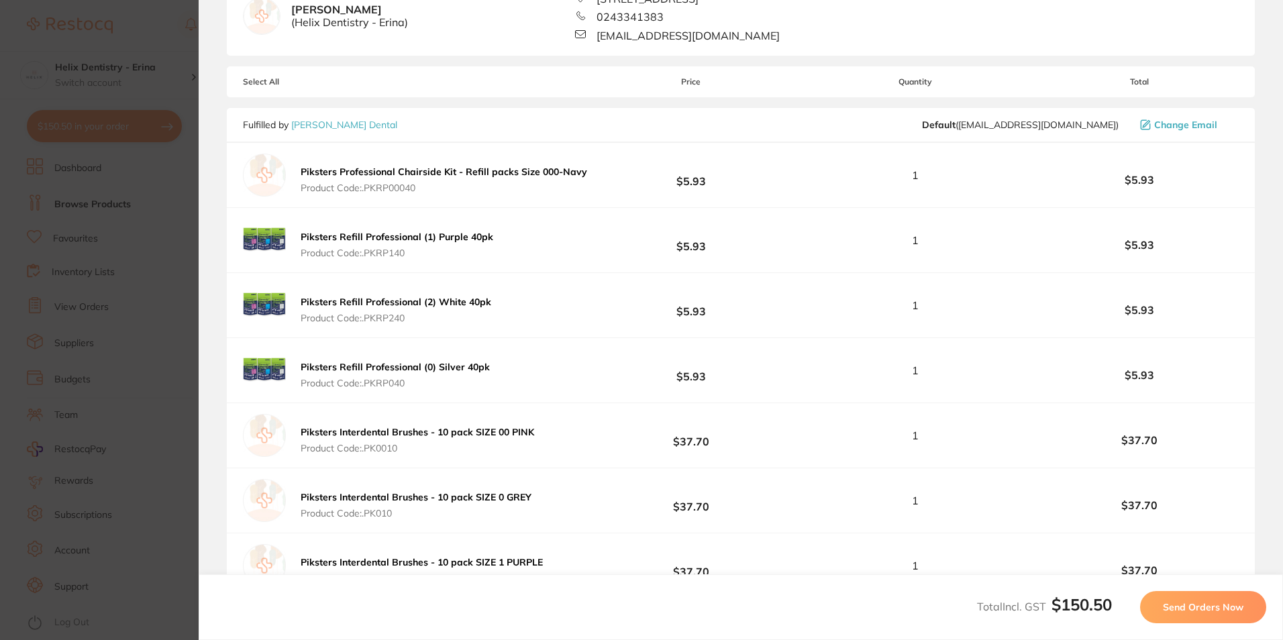
scroll to position [201, 0]
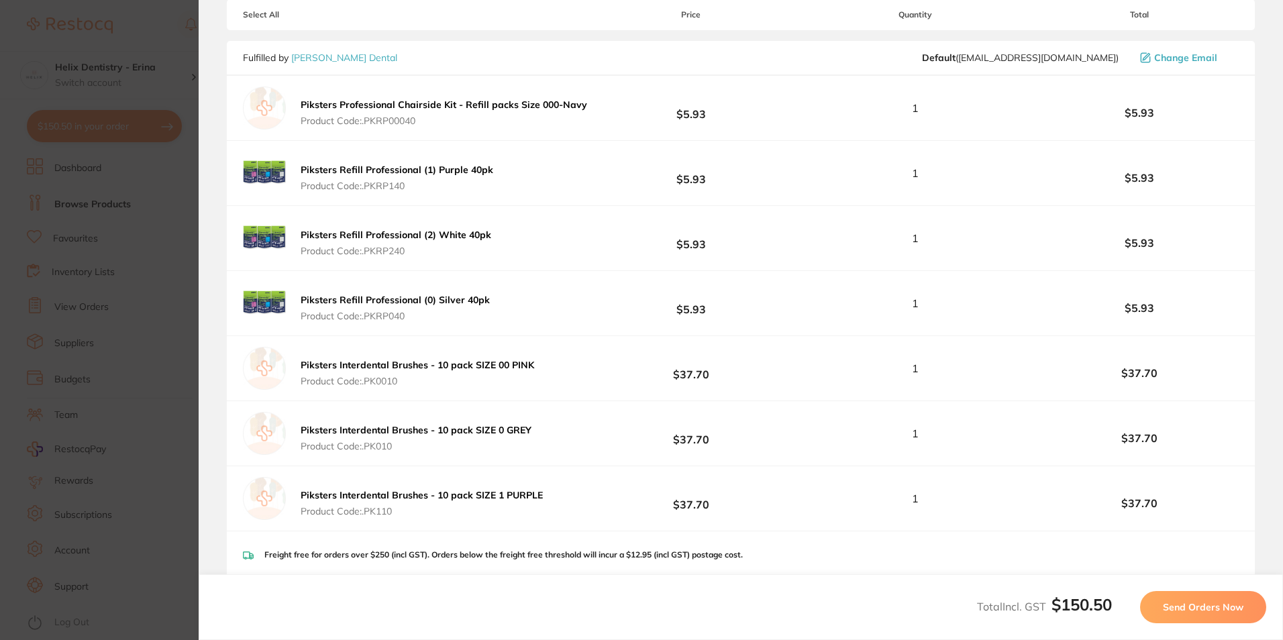
click at [1242, 613] on span "Send Orders Now" at bounding box center [1203, 607] width 81 height 12
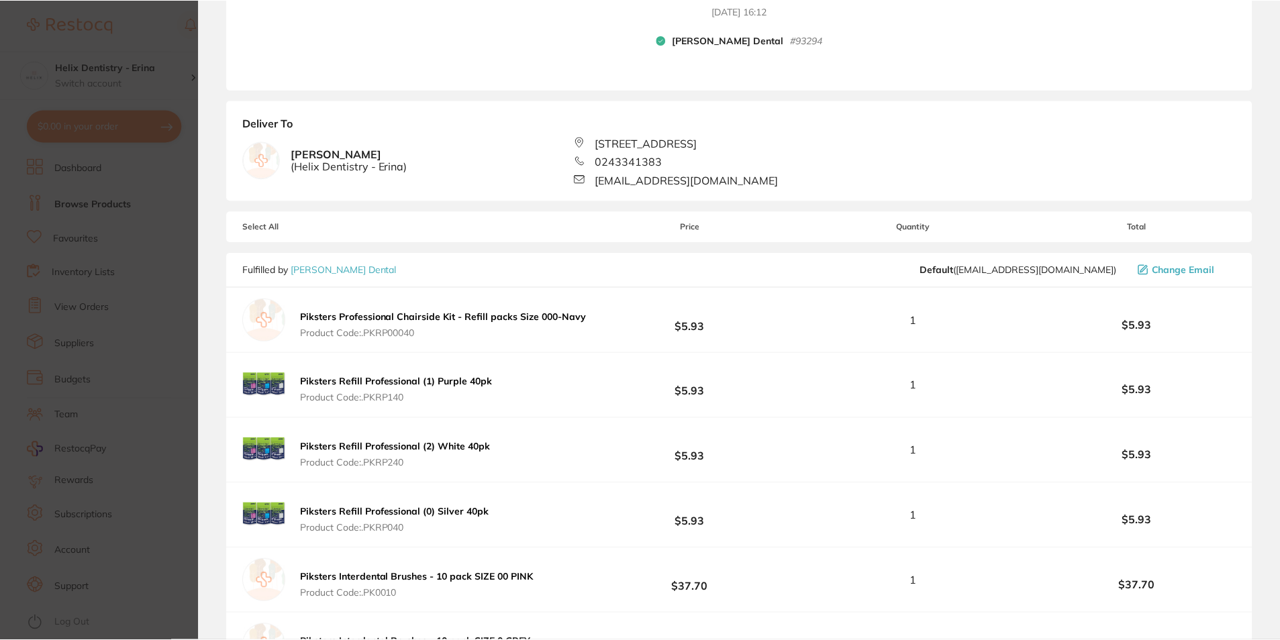
scroll to position [0, 0]
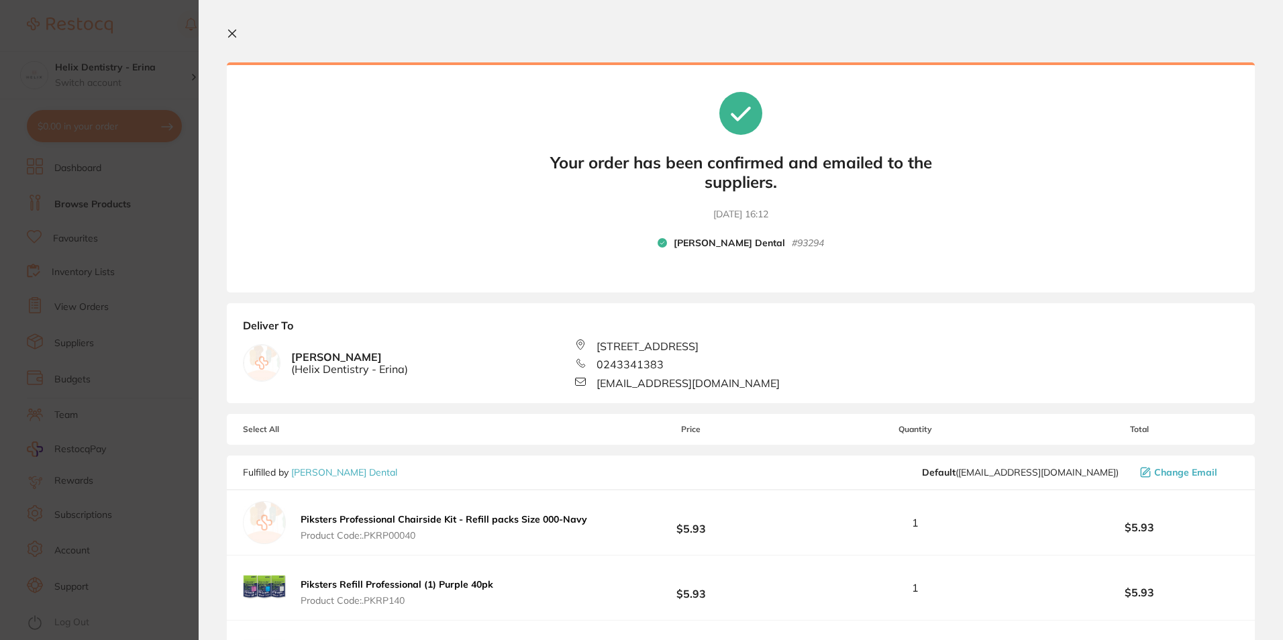
click at [245, 37] on div at bounding box center [741, 34] width 1028 height 13
click at [236, 32] on icon at bounding box center [232, 33] width 11 height 11
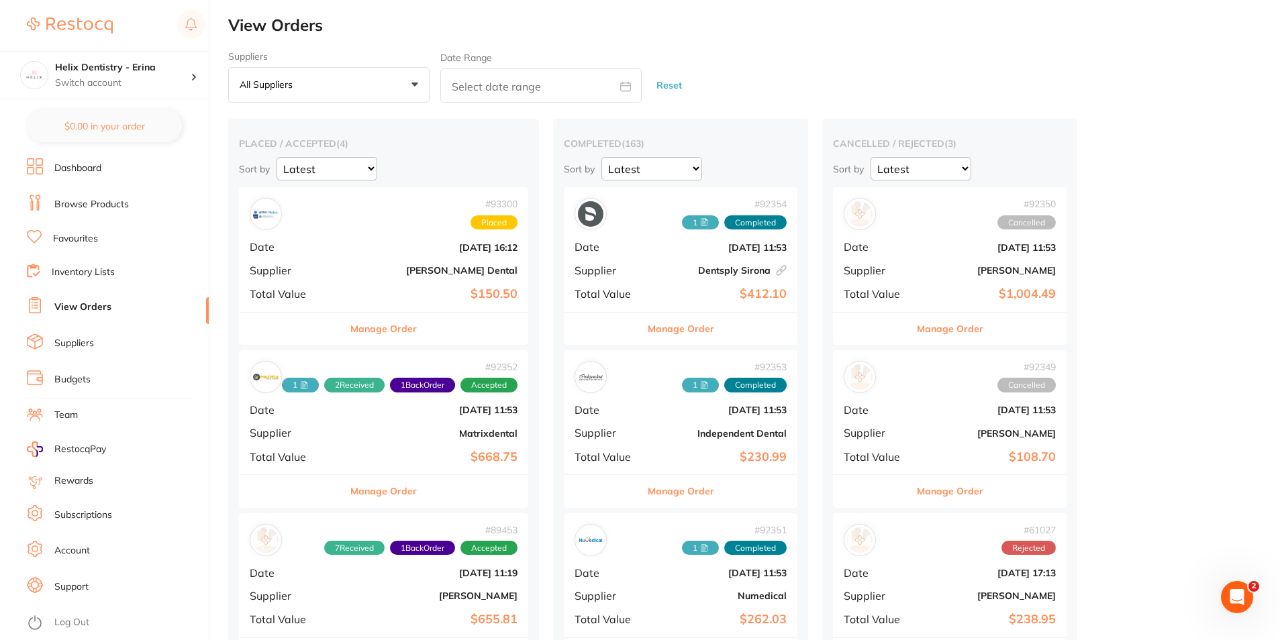
click at [86, 219] on ul "Dashboard Browse Products Favourites Inventory Lists View Orders Suppliers Budg…" at bounding box center [118, 399] width 182 height 482
click at [90, 209] on link "Browse Products" at bounding box center [91, 204] width 75 height 13
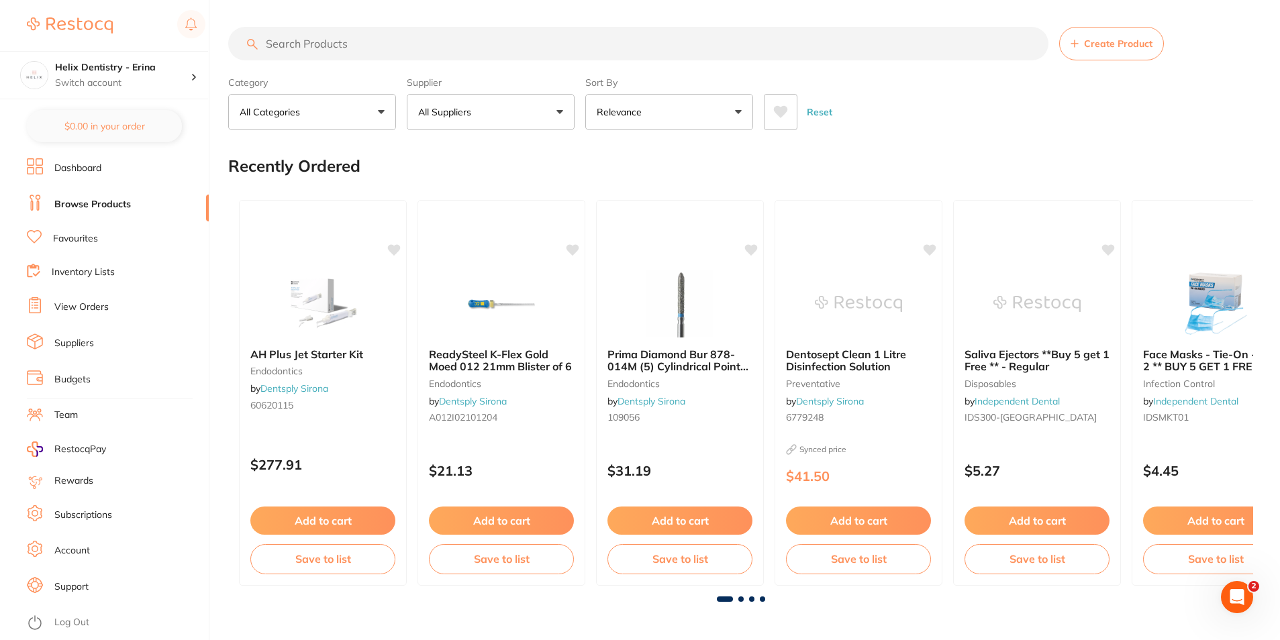
click at [369, 49] on input "search" at bounding box center [638, 44] width 820 height 34
type input "lab motor"
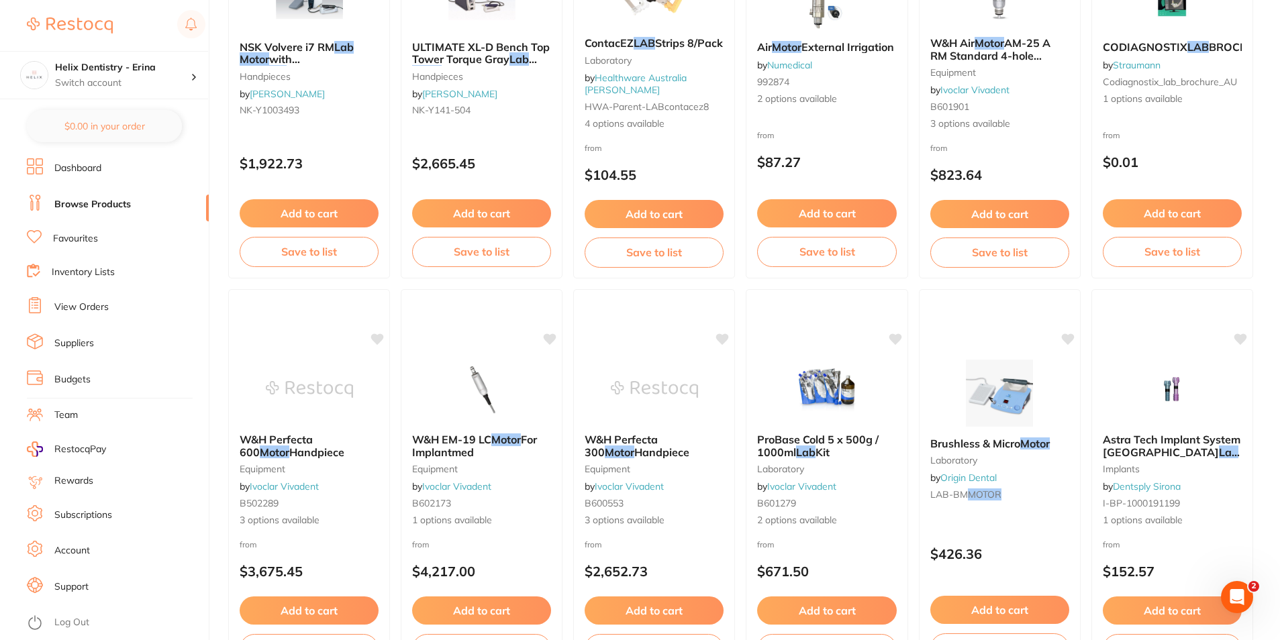
scroll to position [470, 0]
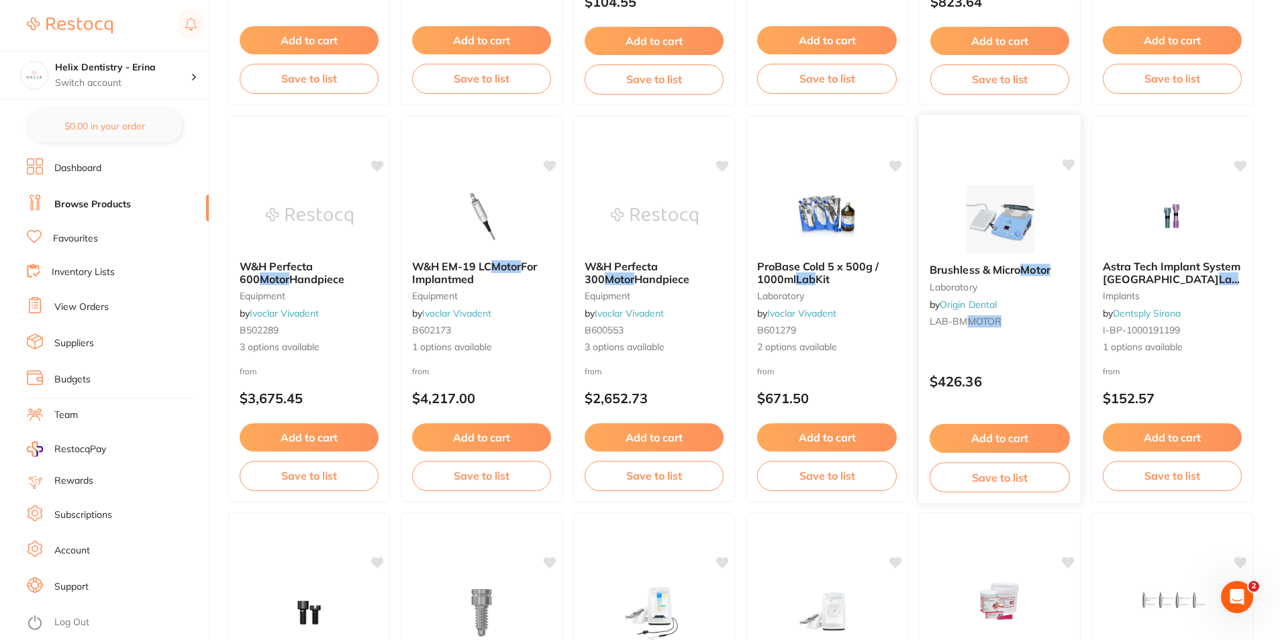
click at [1048, 275] on em "Motor" at bounding box center [1035, 269] width 30 height 13
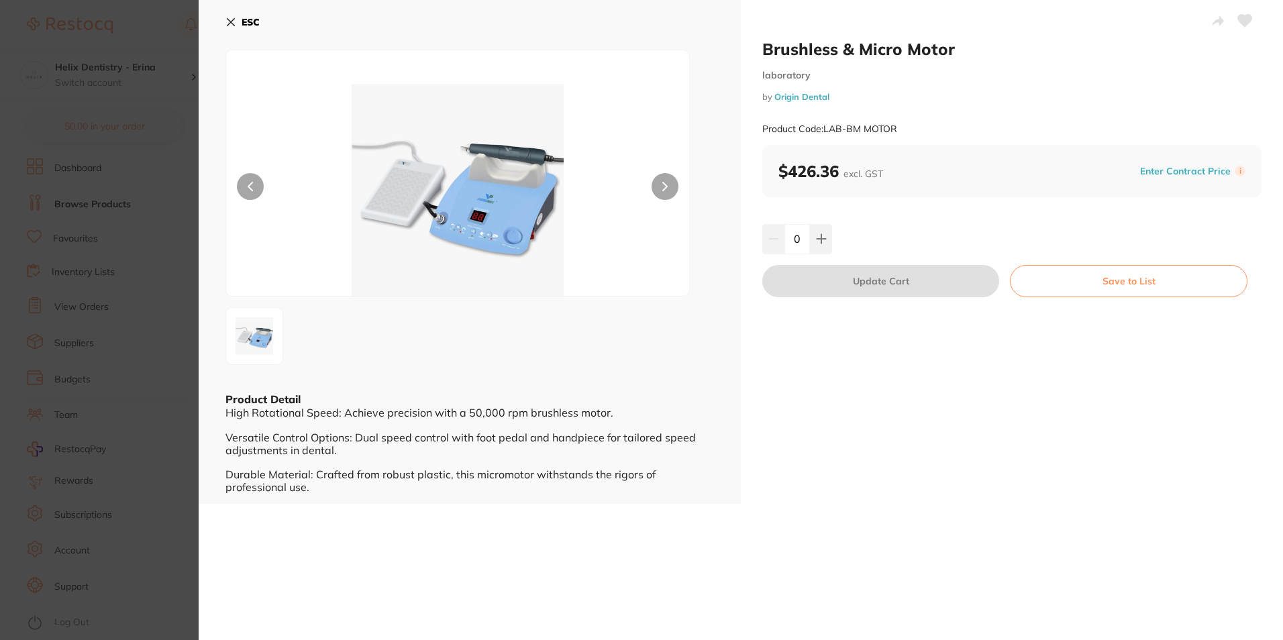
click at [663, 180] on button at bounding box center [665, 186] width 27 height 27
click at [243, 17] on b "ESC" at bounding box center [251, 22] width 18 height 12
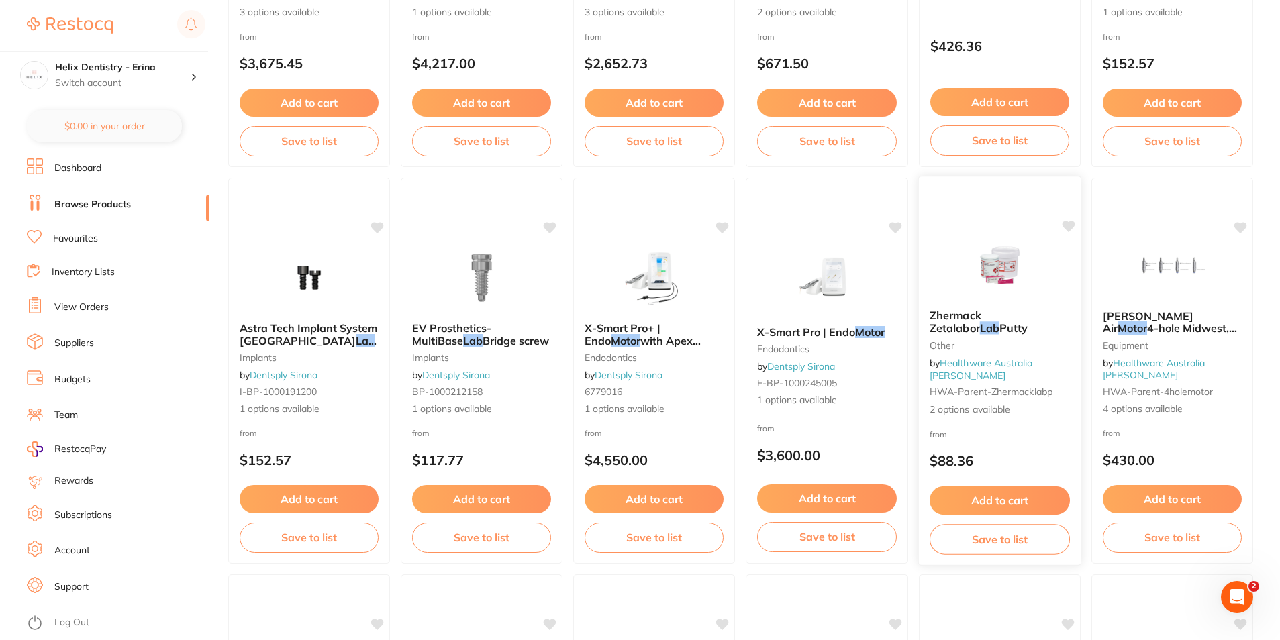
scroll to position [537, 0]
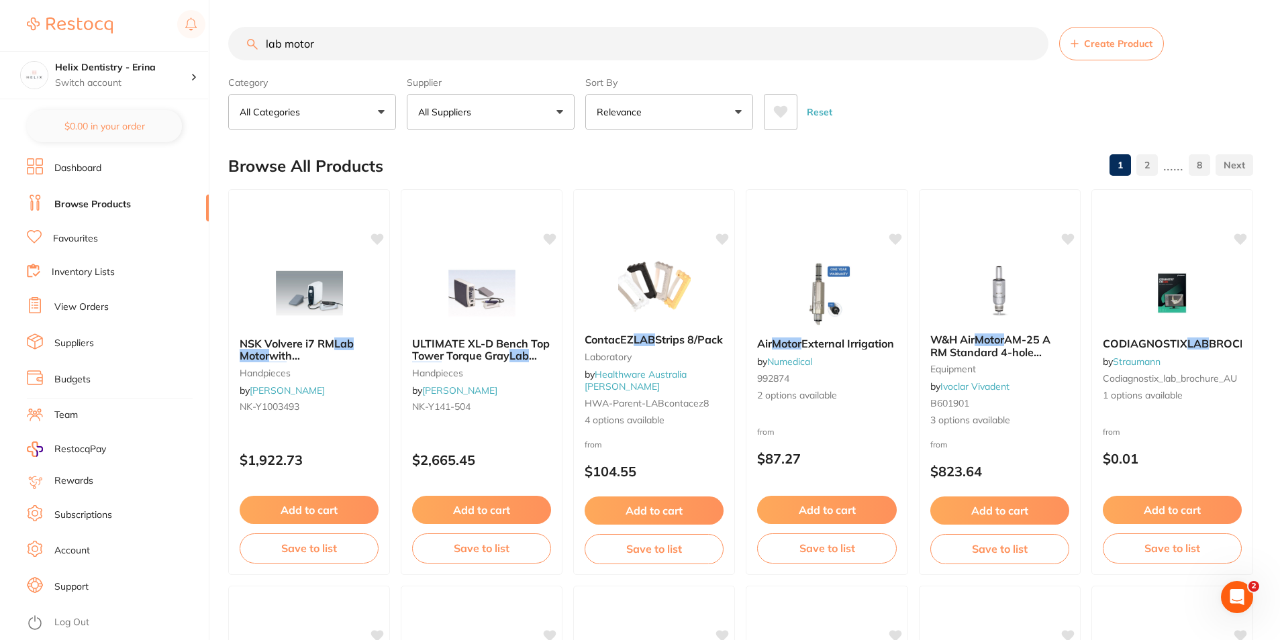
drag, startPoint x: 373, startPoint y: 47, endPoint x: 115, endPoint y: 16, distance: 258.9
click at [115, 16] on div "$0.00 Helix Dentistry - Erina Switch account Helix Dentristry - Long Jetty Heli…" at bounding box center [640, 320] width 1280 height 640
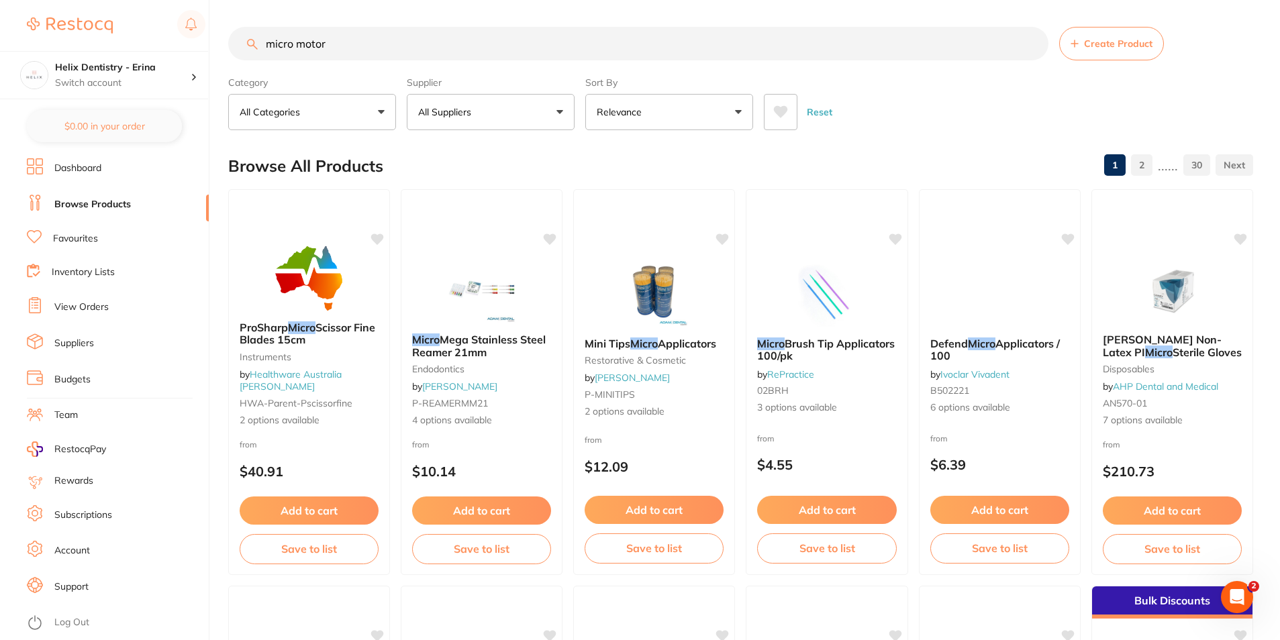
type input "micro motor"
